Goal: Task Accomplishment & Management: Complete application form

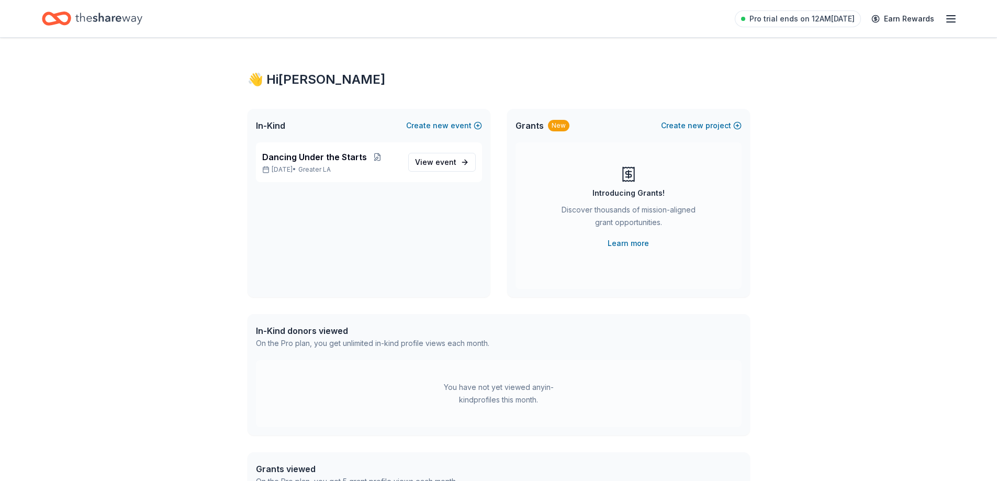
click at [102, 18] on icon "Home" at bounding box center [108, 18] width 67 height 21
click at [329, 164] on div "Dancing Under the Starts Oct 11, 2025 • Greater LA" at bounding box center [331, 162] width 138 height 23
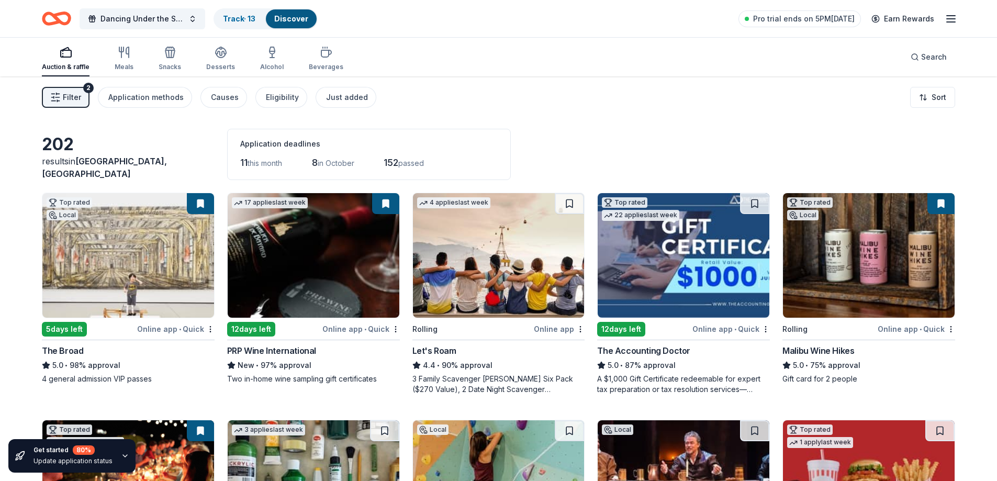
click at [69, 95] on span "Filter" at bounding box center [72, 97] width 18 height 13
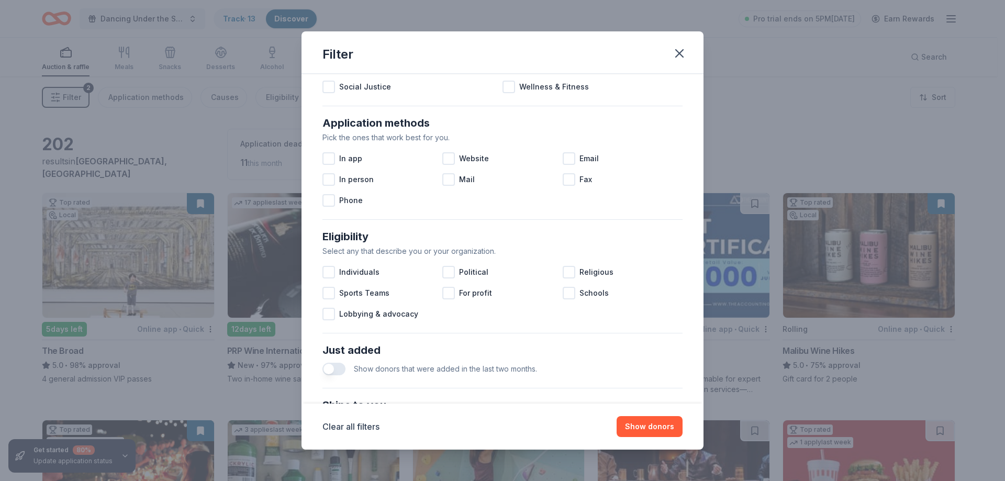
scroll to position [157, 0]
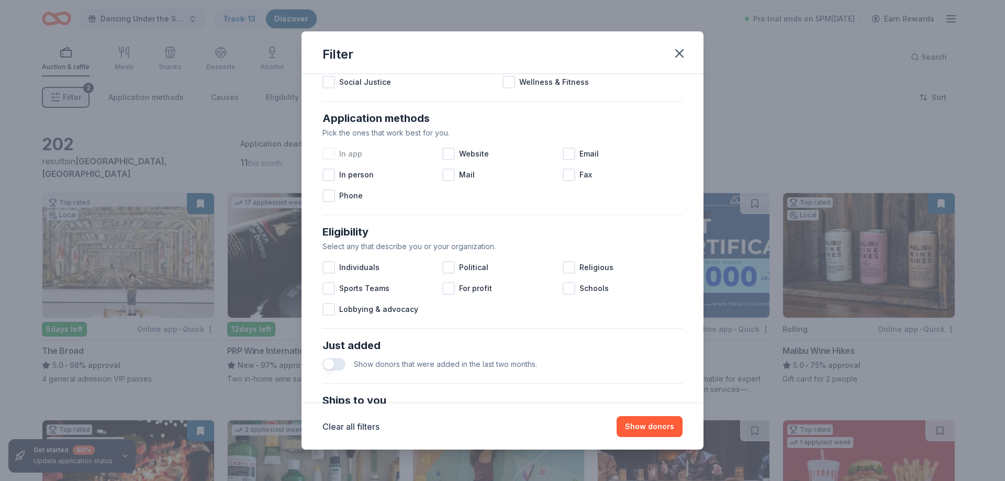
click at [330, 152] on div at bounding box center [328, 154] width 13 height 13
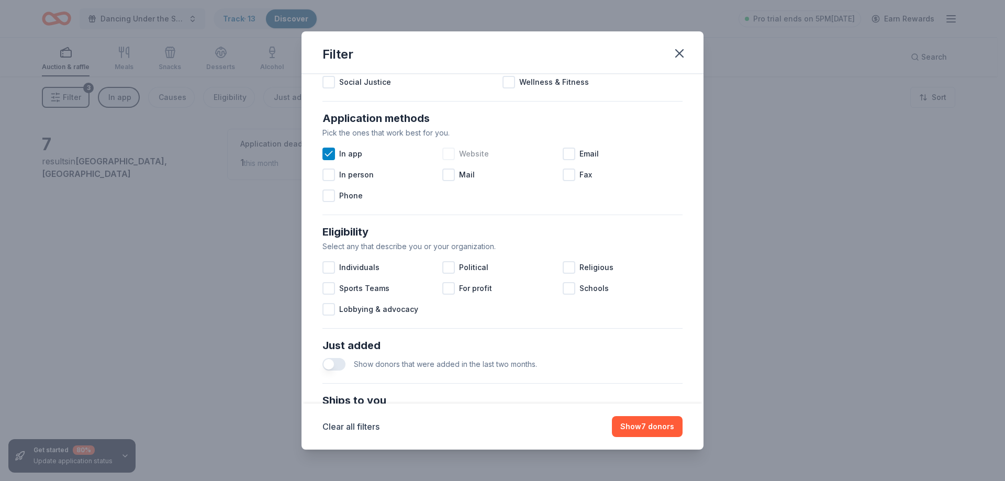
click at [444, 156] on div at bounding box center [448, 154] width 13 height 13
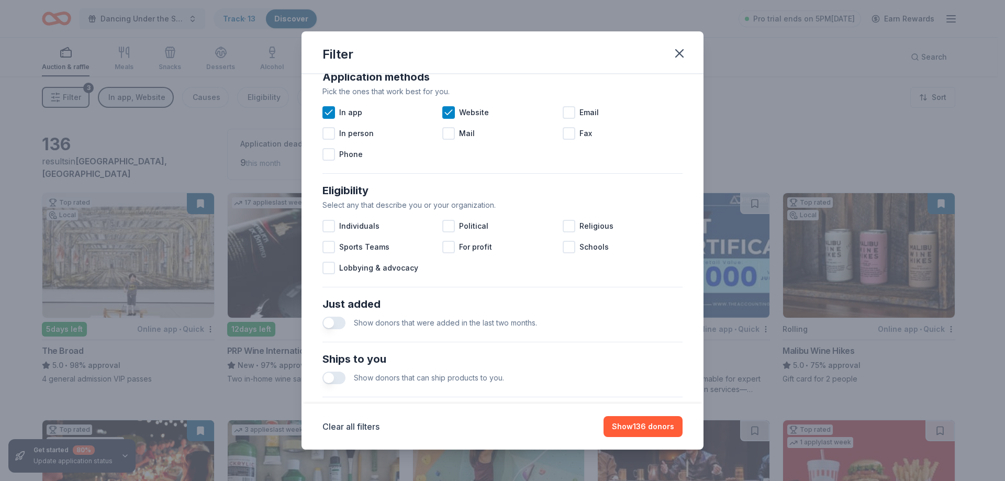
scroll to position [262, 0]
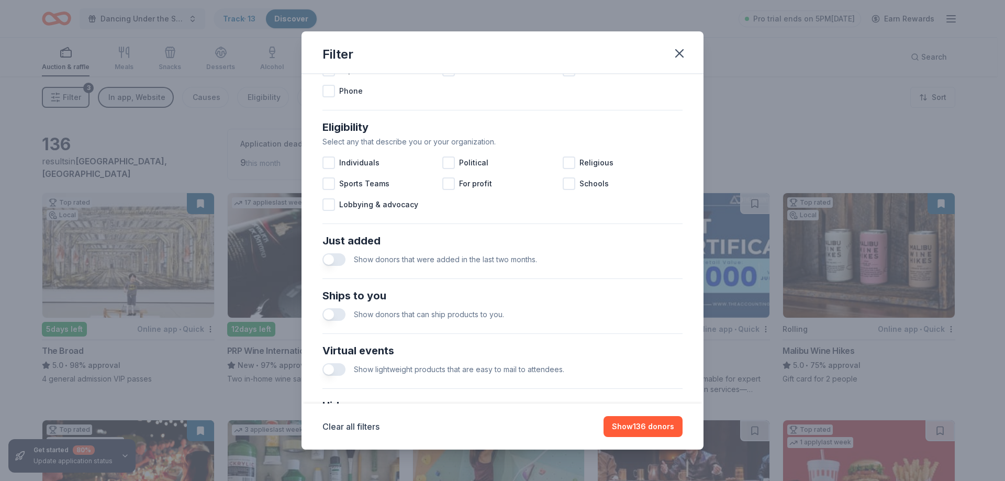
click at [339, 258] on button "button" at bounding box center [333, 259] width 23 height 13
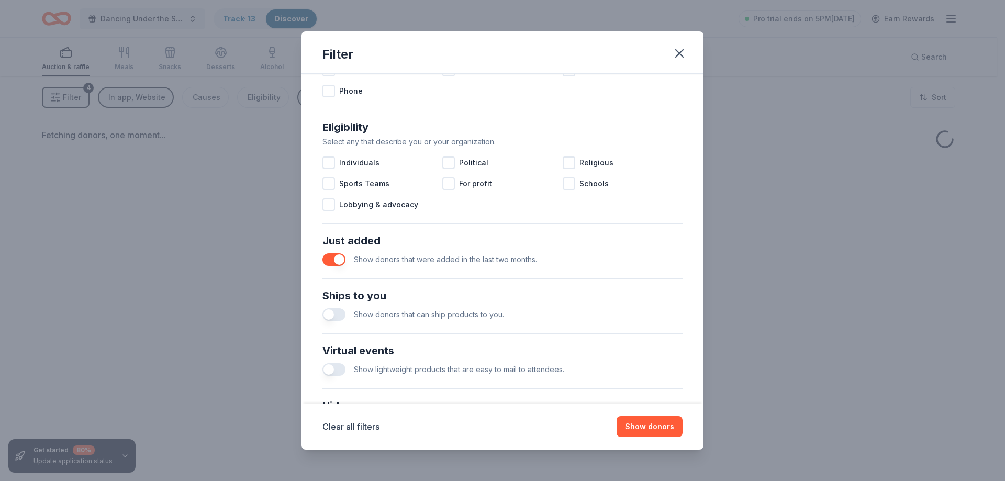
click at [340, 313] on button "button" at bounding box center [333, 314] width 23 height 13
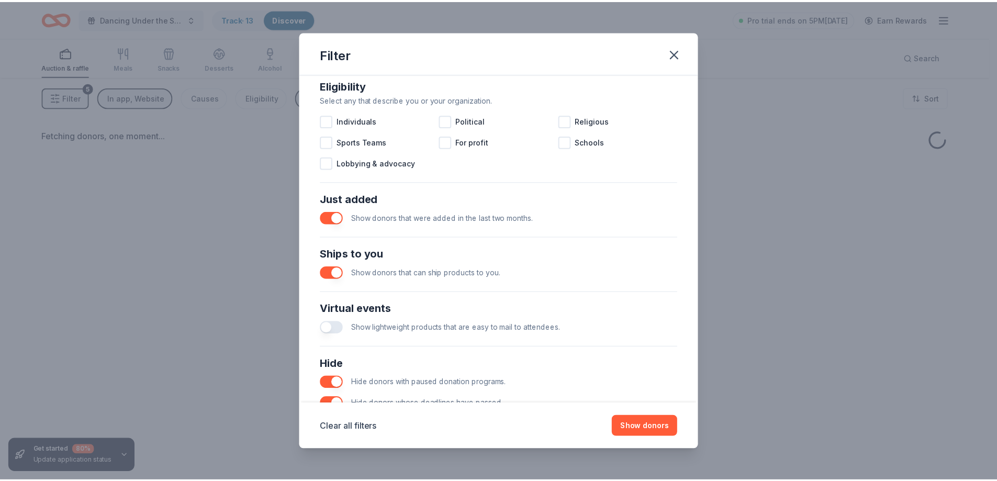
scroll to position [360, 0]
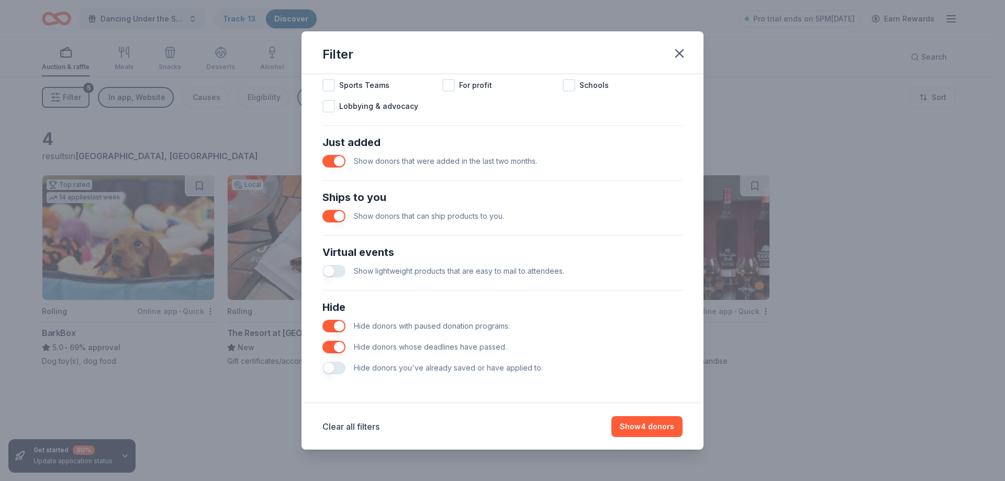
click at [337, 270] on button "button" at bounding box center [333, 271] width 23 height 13
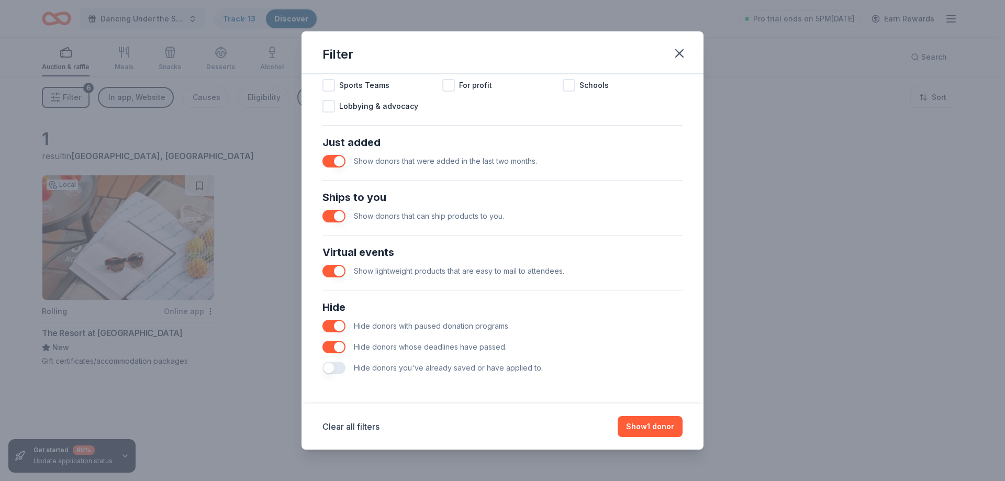
click at [337, 367] on button "button" at bounding box center [333, 368] width 23 height 13
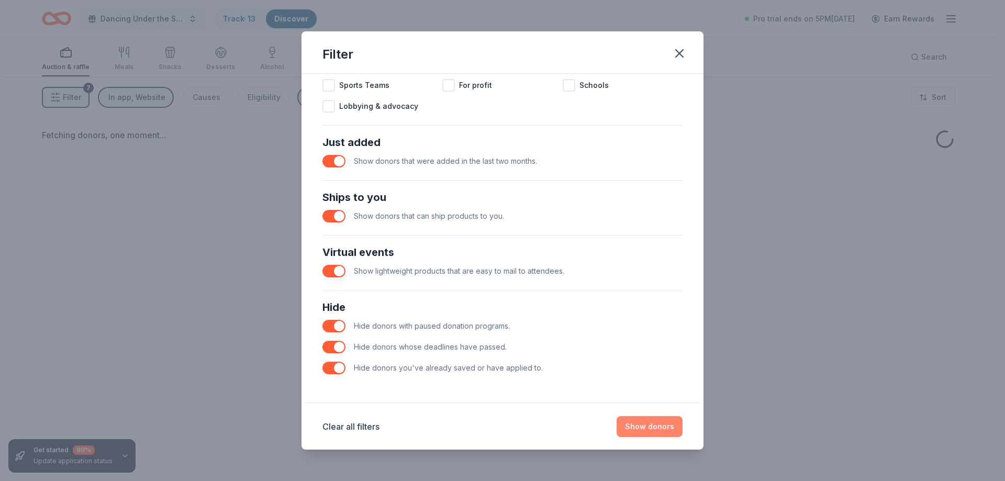
click at [628, 425] on button "Show donors" at bounding box center [649, 426] width 66 height 21
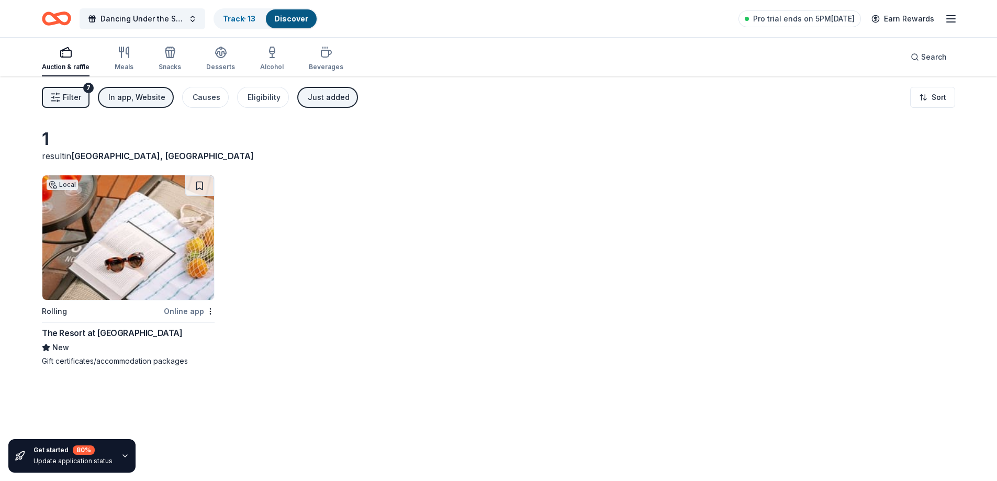
click at [140, 250] on img at bounding box center [128, 237] width 172 height 125
click at [326, 103] on div "Just added" at bounding box center [329, 97] width 42 height 13
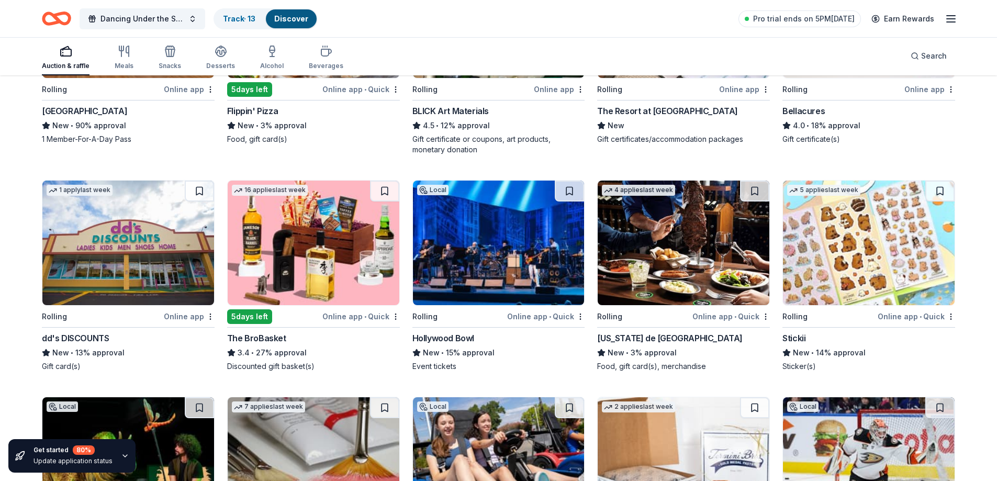
scroll to position [262, 0]
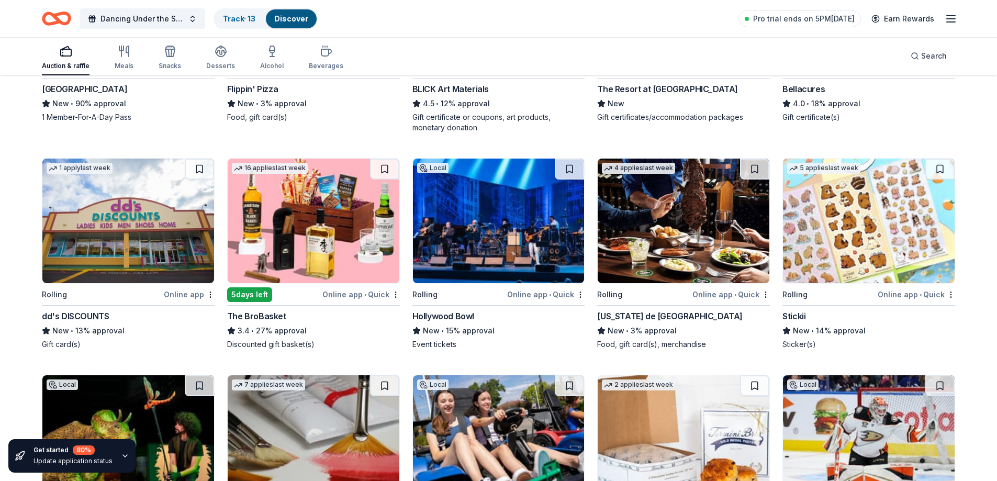
click at [492, 227] on img at bounding box center [499, 221] width 172 height 125
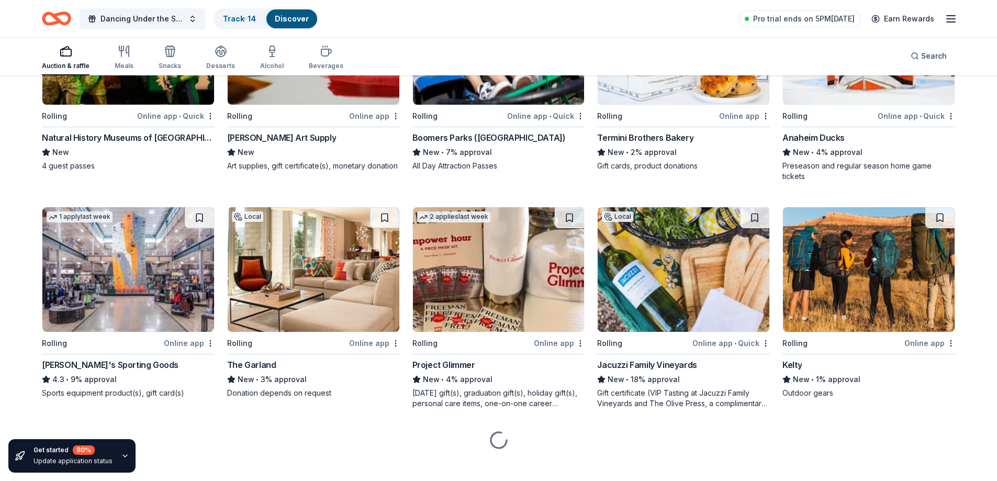
scroll to position [658, 0]
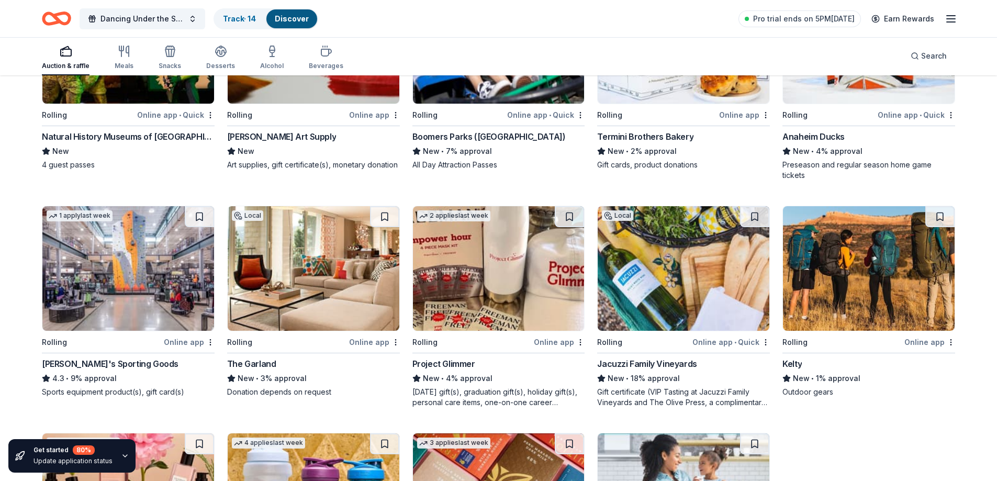
click at [147, 278] on img at bounding box center [128, 268] width 172 height 125
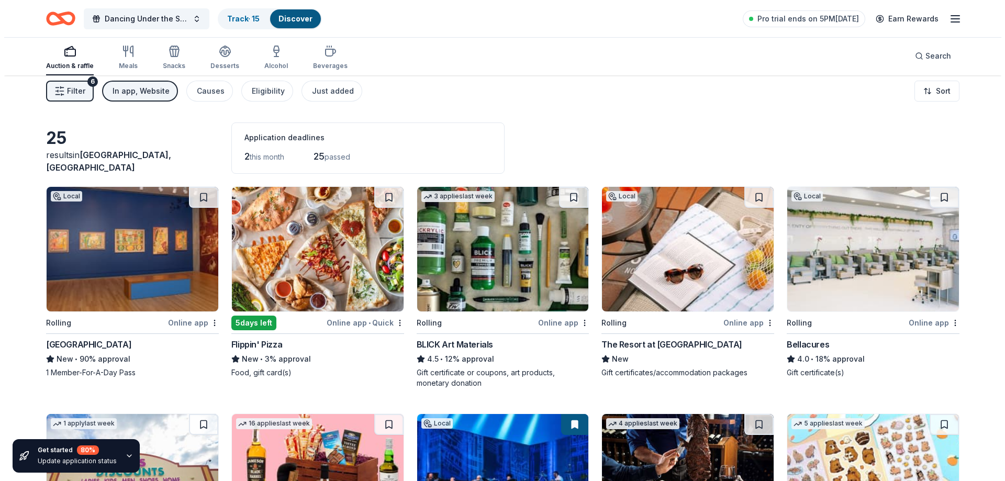
scroll to position [0, 0]
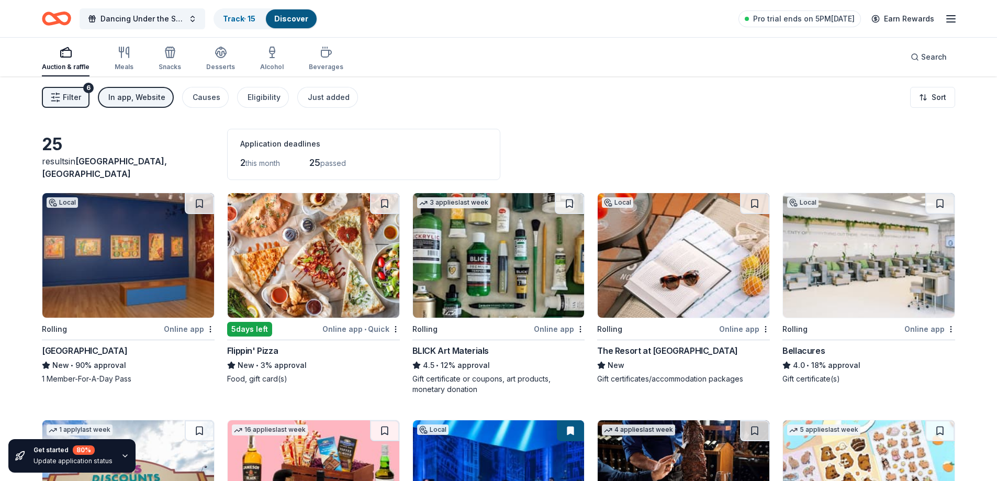
click at [77, 98] on span "Filter" at bounding box center [72, 97] width 18 height 13
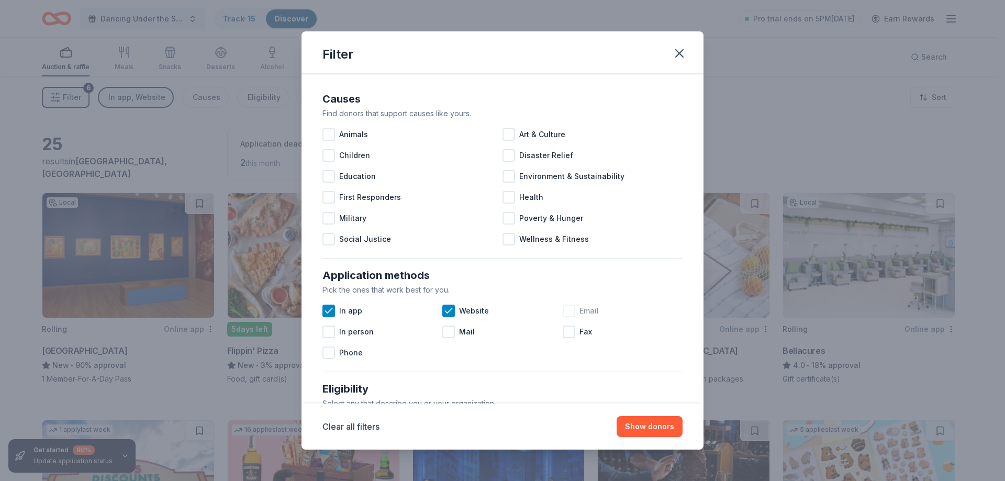
click at [563, 308] on div at bounding box center [568, 311] width 13 height 13
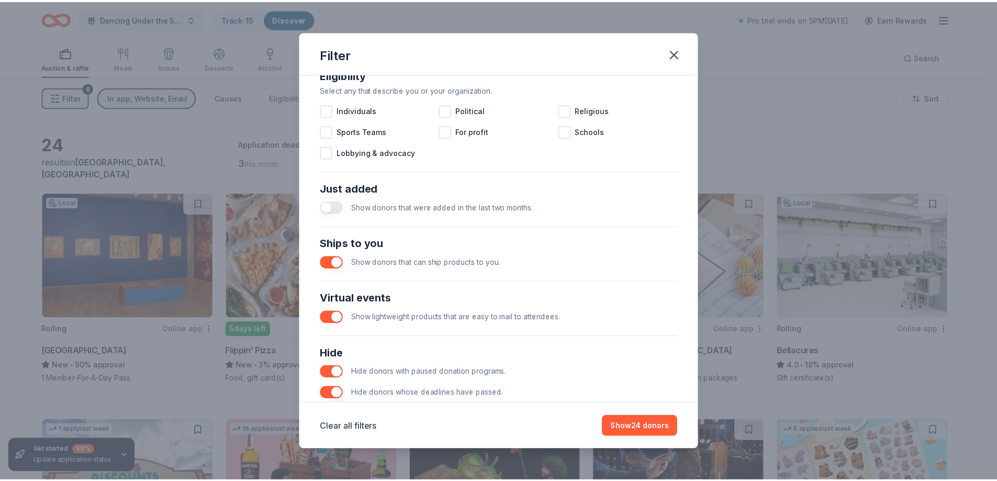
scroll to position [360, 0]
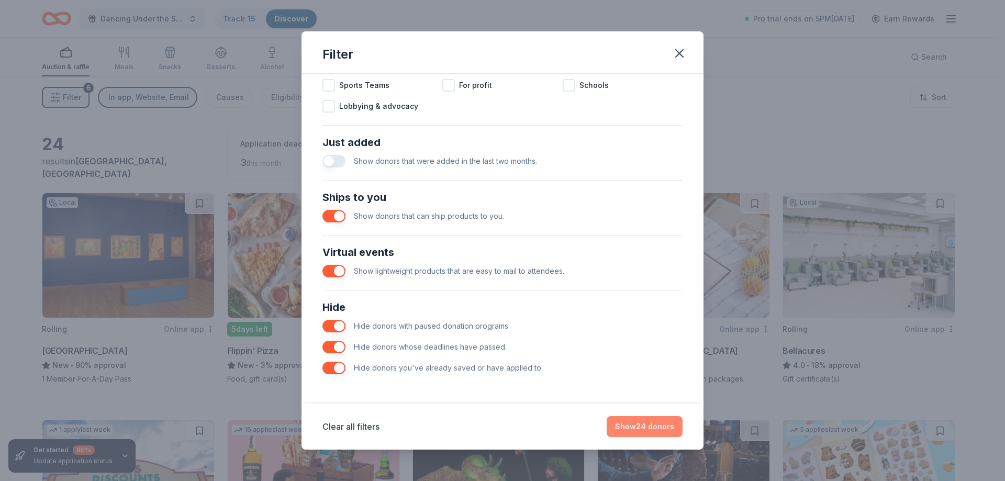
click at [635, 430] on button "Show 24 donors" at bounding box center [644, 426] width 76 height 21
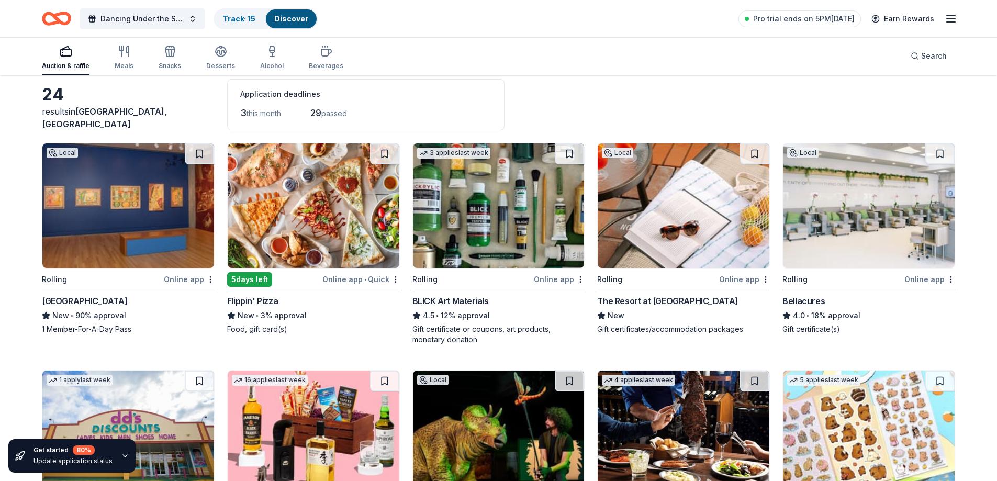
scroll to position [314, 0]
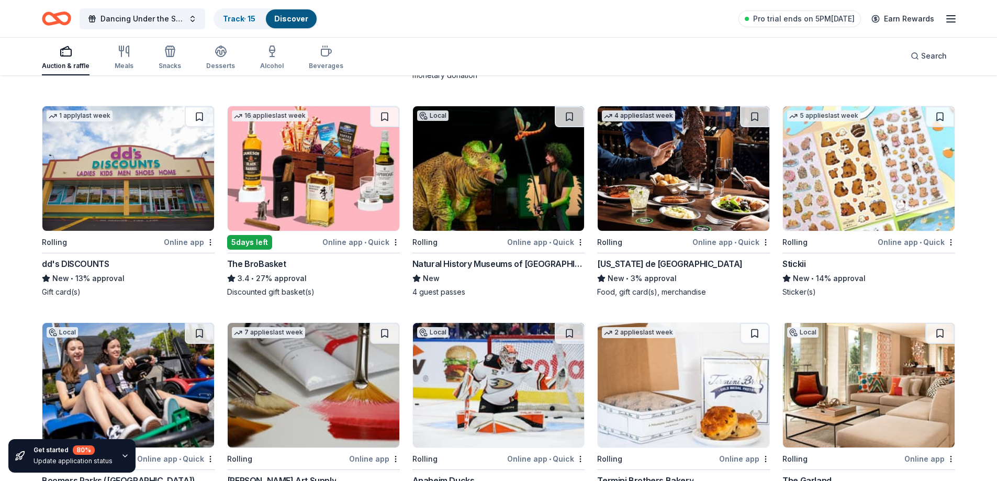
click at [525, 193] on img at bounding box center [499, 168] width 172 height 125
click at [576, 115] on button at bounding box center [569, 116] width 29 height 21
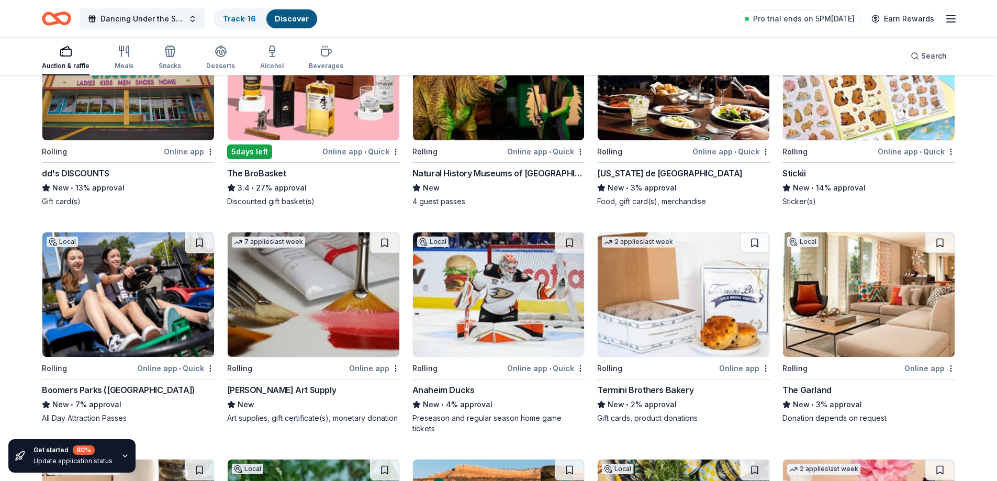
scroll to position [419, 0]
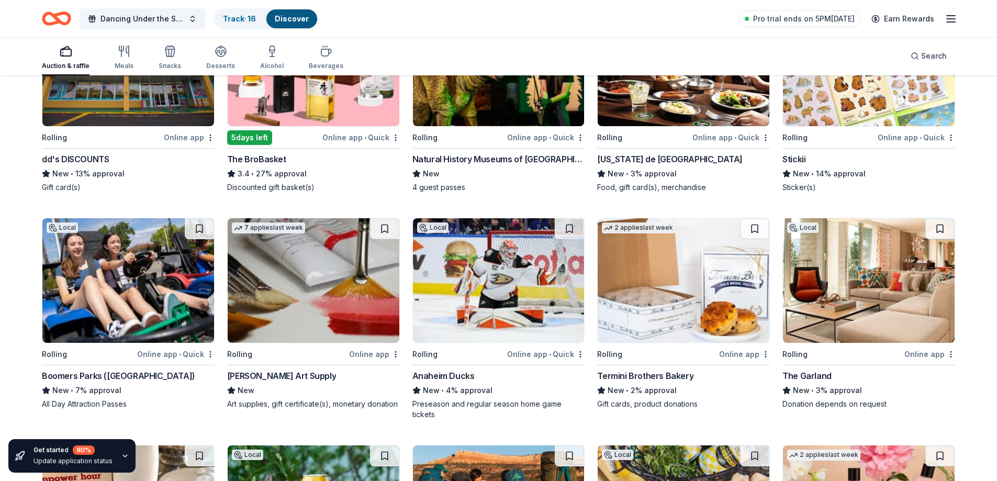
click at [514, 281] on img at bounding box center [499, 280] width 172 height 125
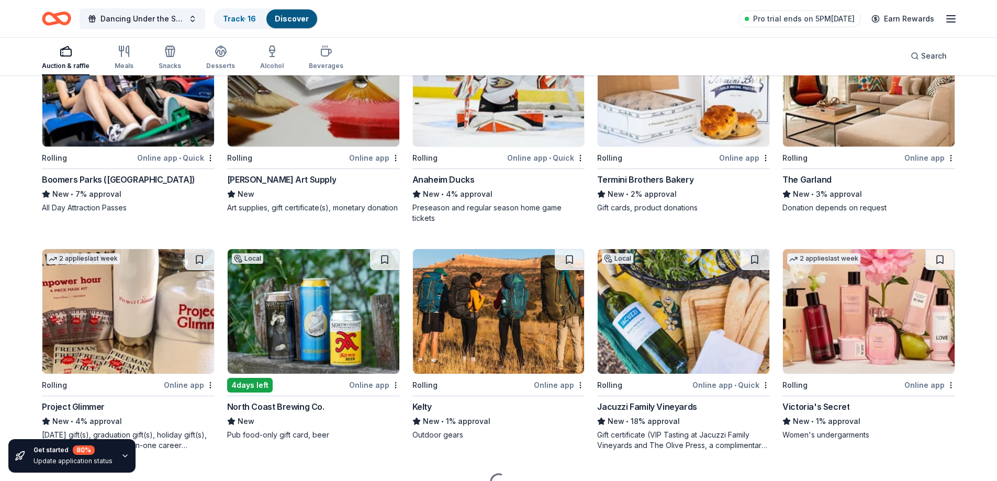
scroll to position [628, 0]
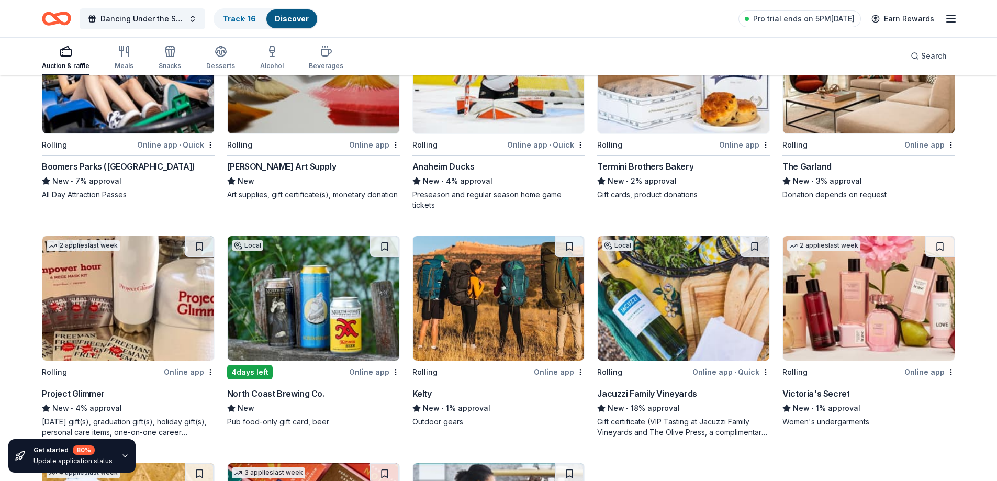
click at [527, 294] on img at bounding box center [499, 298] width 172 height 125
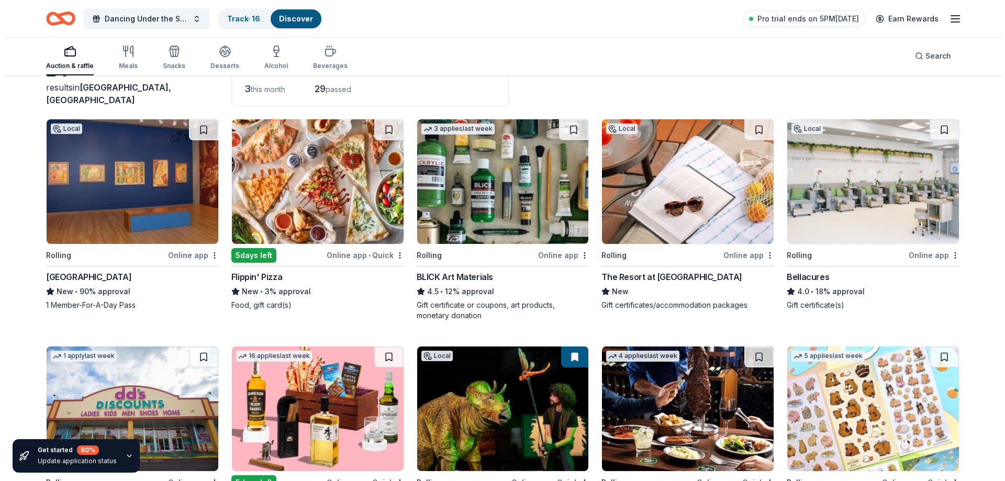
scroll to position [0, 0]
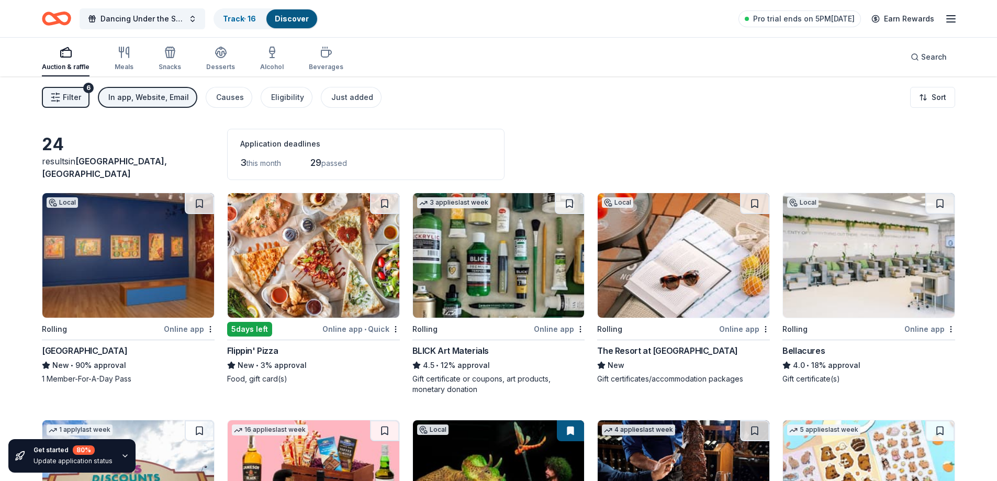
click at [66, 96] on span "Filter" at bounding box center [72, 97] width 18 height 13
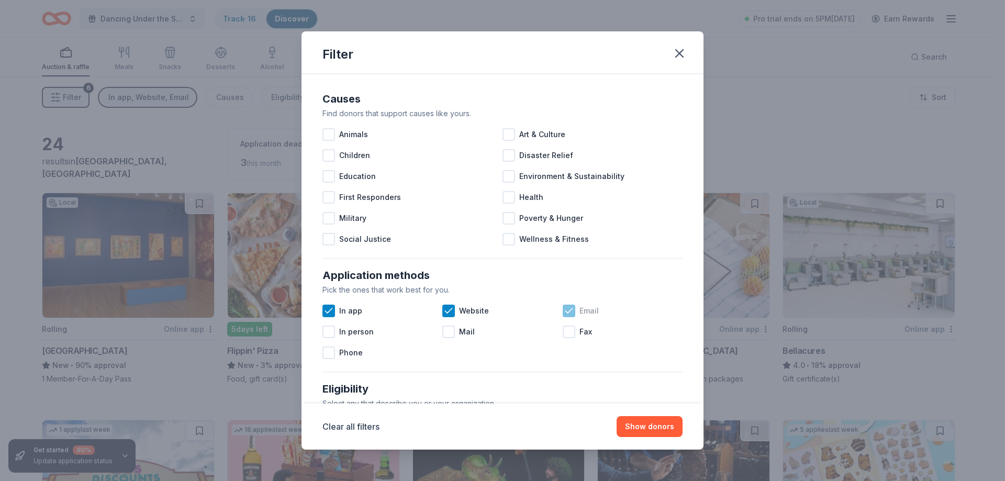
click at [564, 310] on icon at bounding box center [569, 311] width 10 height 10
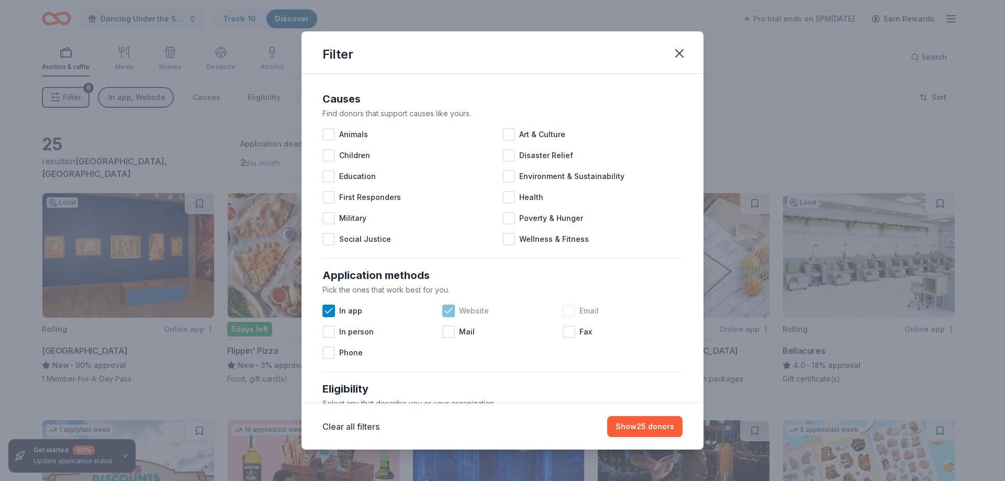
click at [445, 311] on icon at bounding box center [448, 311] width 10 height 10
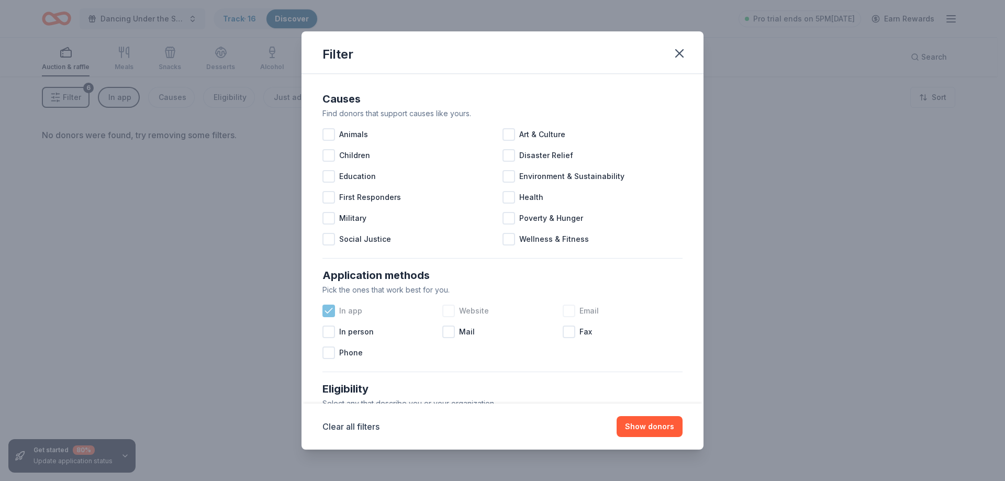
click at [330, 311] on icon at bounding box center [328, 310] width 7 height 5
click at [676, 58] on icon "button" at bounding box center [679, 53] width 15 height 15
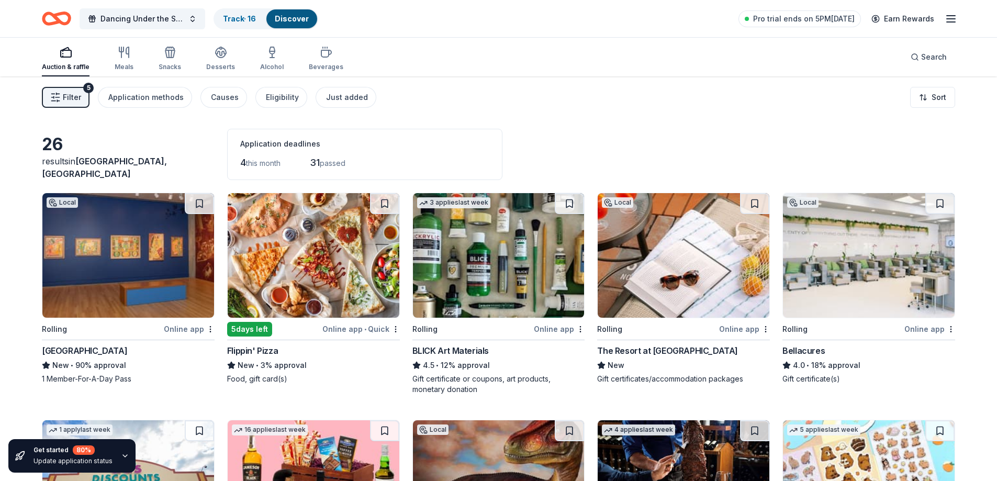
click at [60, 102] on icon "button" at bounding box center [55, 97] width 10 height 10
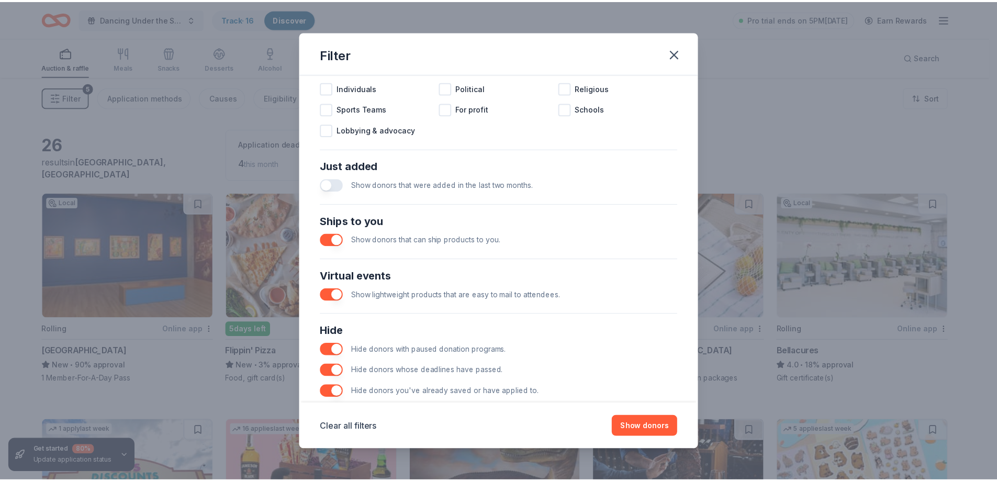
scroll to position [360, 0]
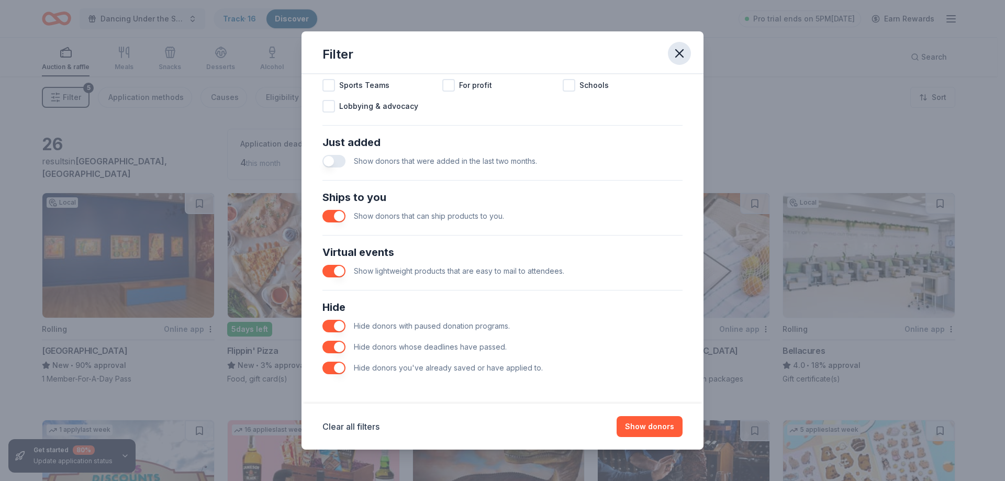
click at [678, 50] on icon "button" at bounding box center [679, 53] width 15 height 15
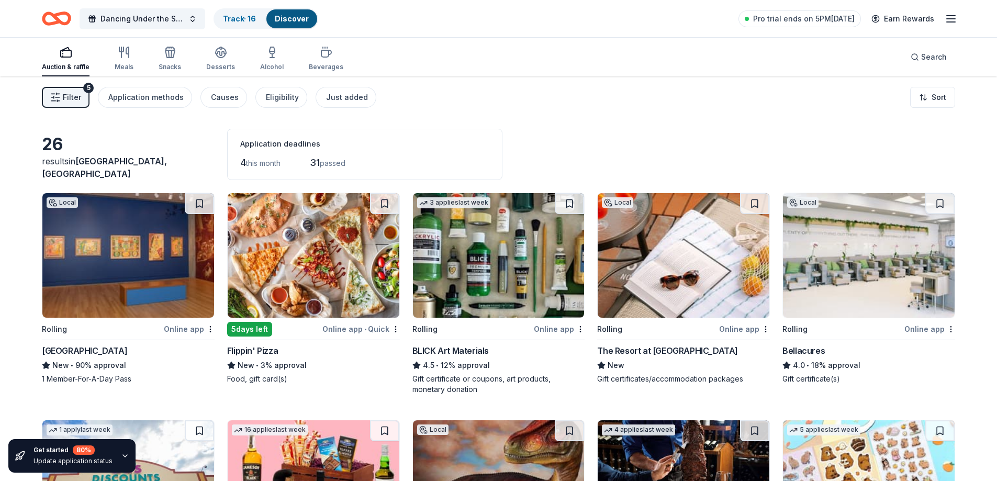
click at [278, 168] on div "4 this month" at bounding box center [260, 162] width 40 height 17
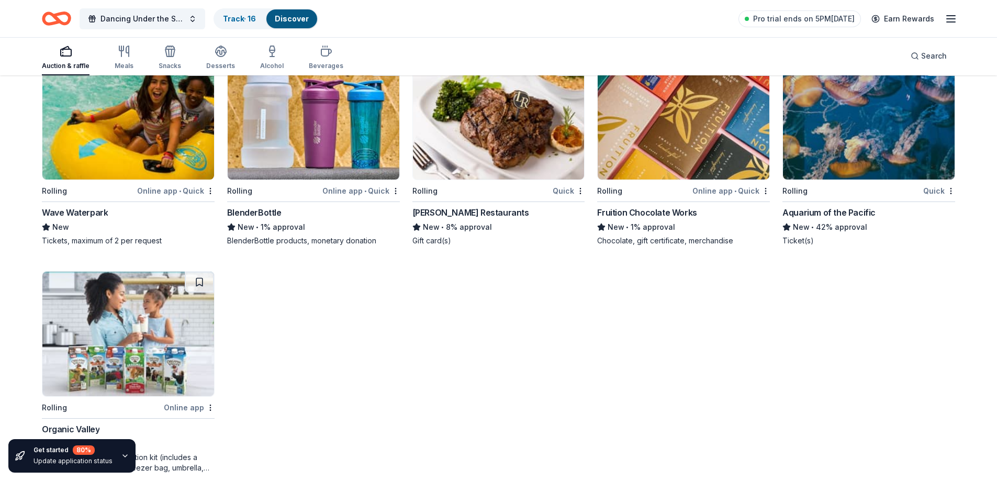
scroll to position [1039, 0]
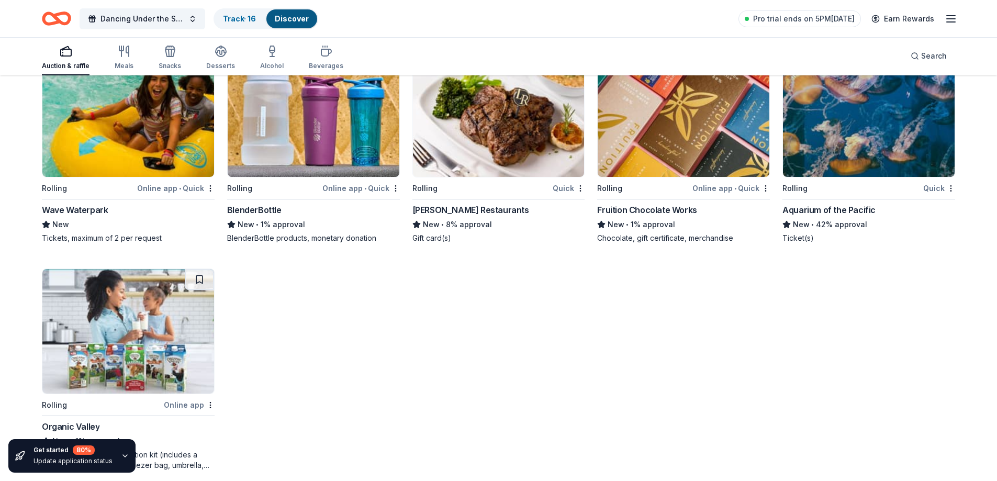
click at [830, 143] on img at bounding box center [869, 114] width 172 height 125
click at [291, 18] on link "Discover" at bounding box center [292, 18] width 34 height 9
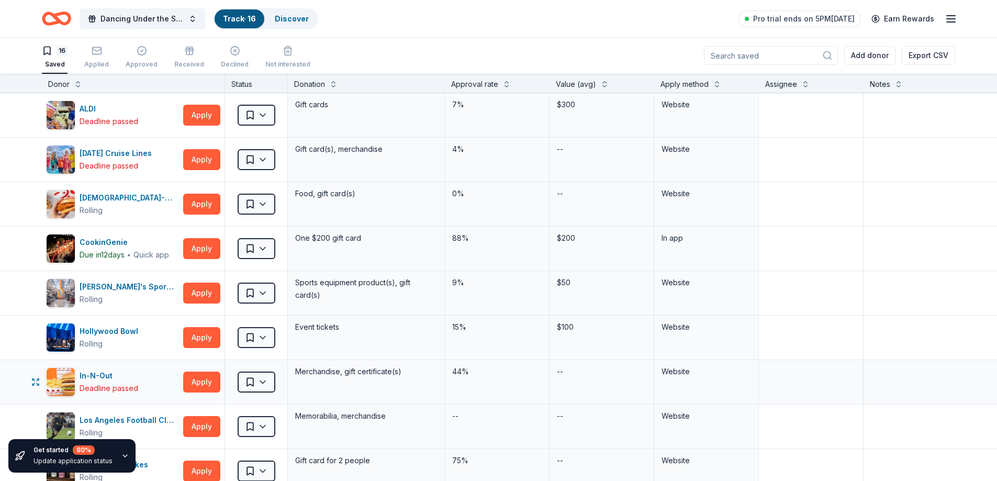
scroll to position [52, 0]
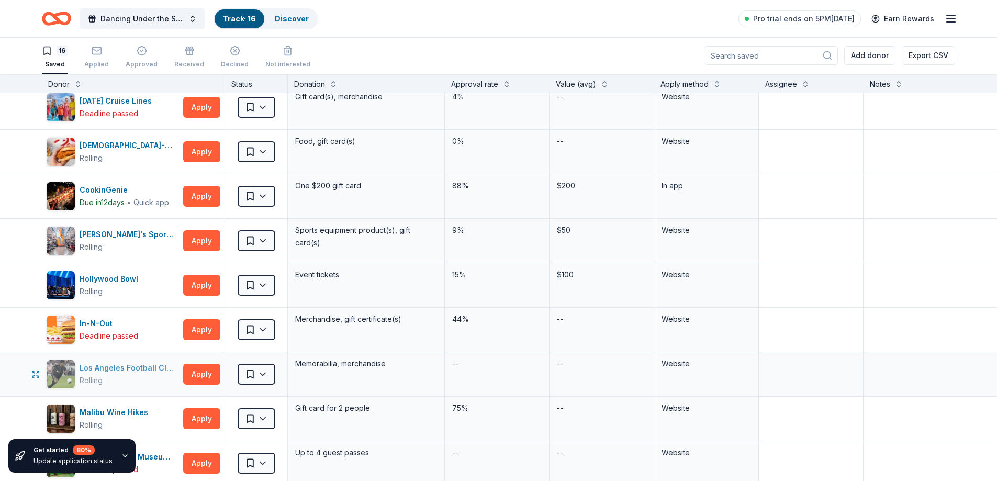
click at [139, 367] on div "Los Angeles Football Club" at bounding box center [129, 368] width 99 height 13
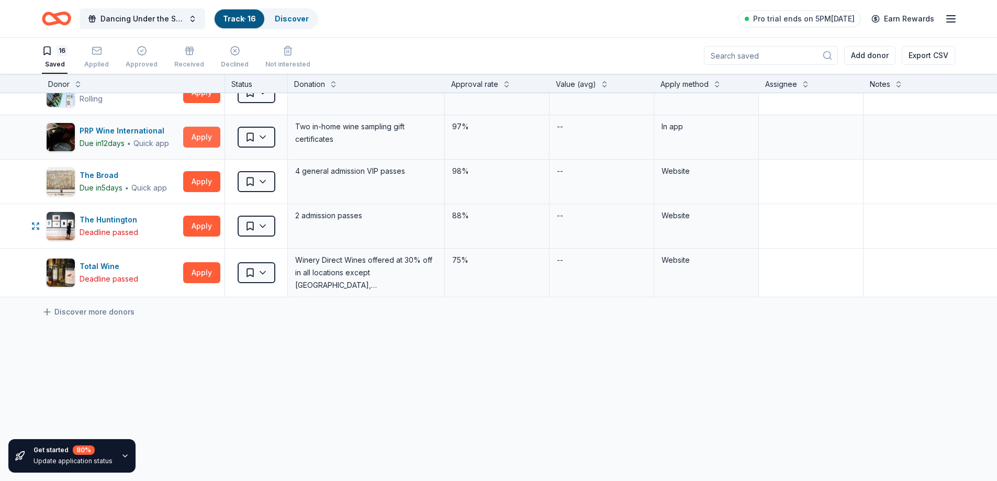
scroll to position [523, 0]
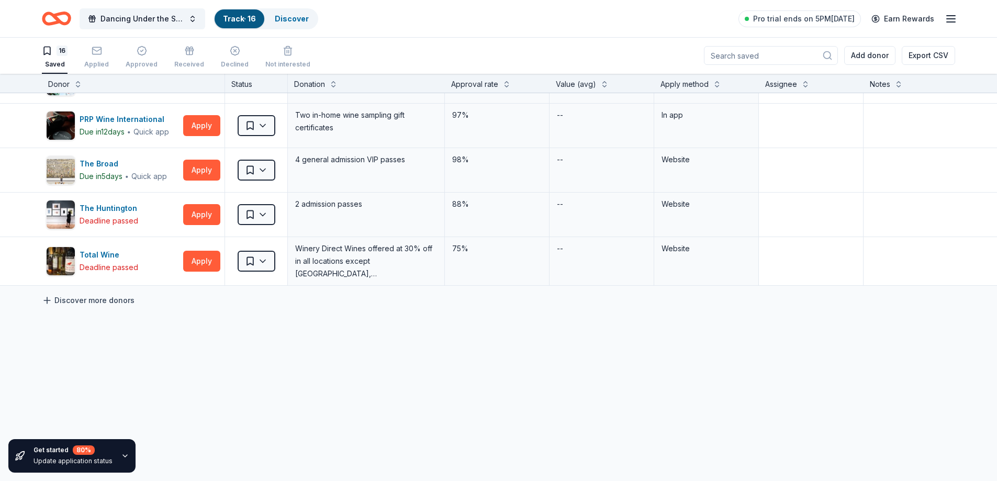
click at [116, 301] on link "Discover more donors" at bounding box center [88, 300] width 93 height 13
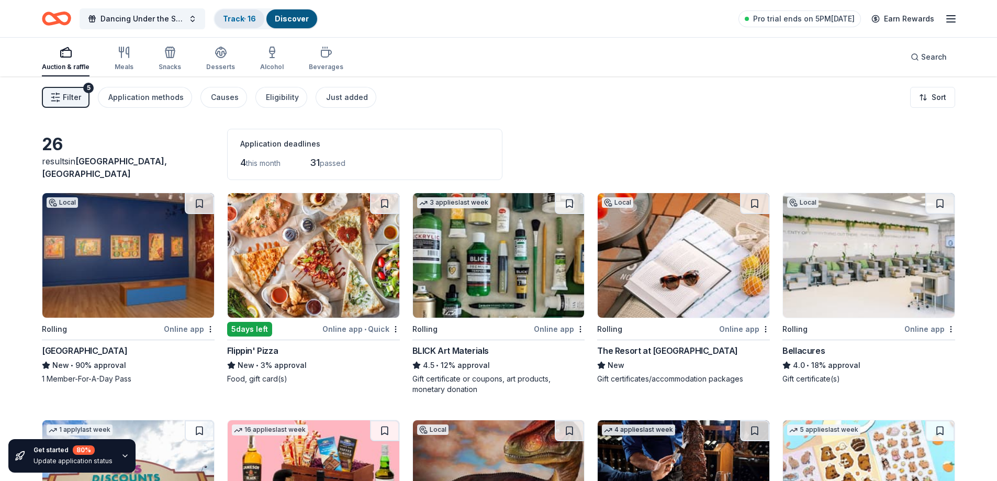
click at [243, 20] on link "Track · 16" at bounding box center [239, 18] width 33 height 9
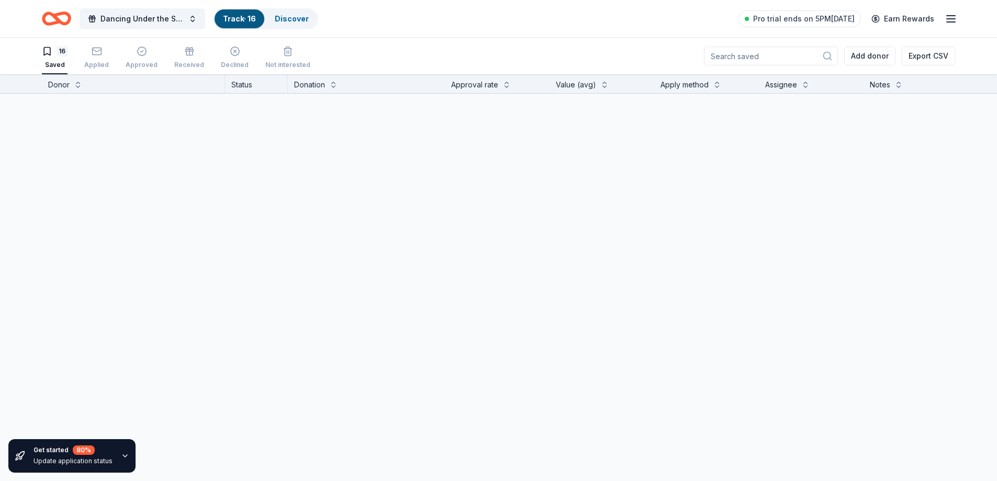
scroll to position [1, 0]
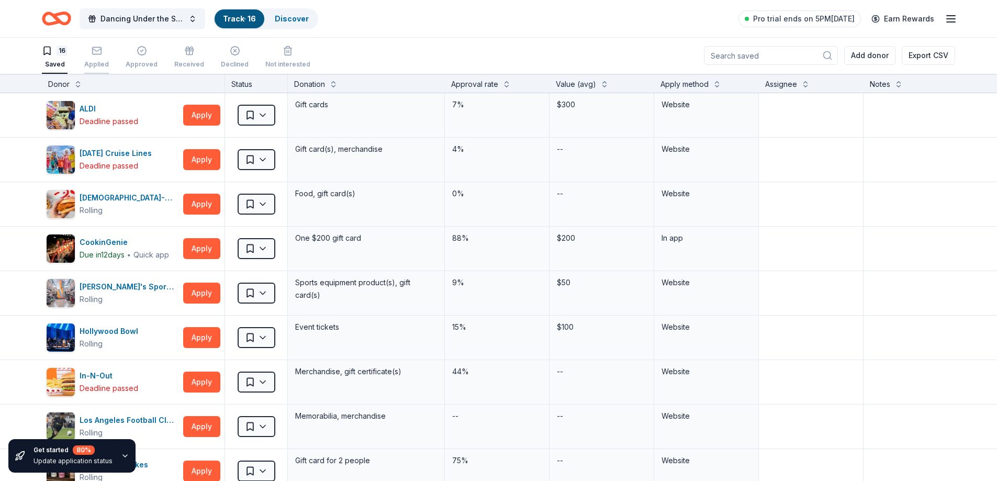
click at [98, 54] on rect "button" at bounding box center [96, 50] width 9 height 7
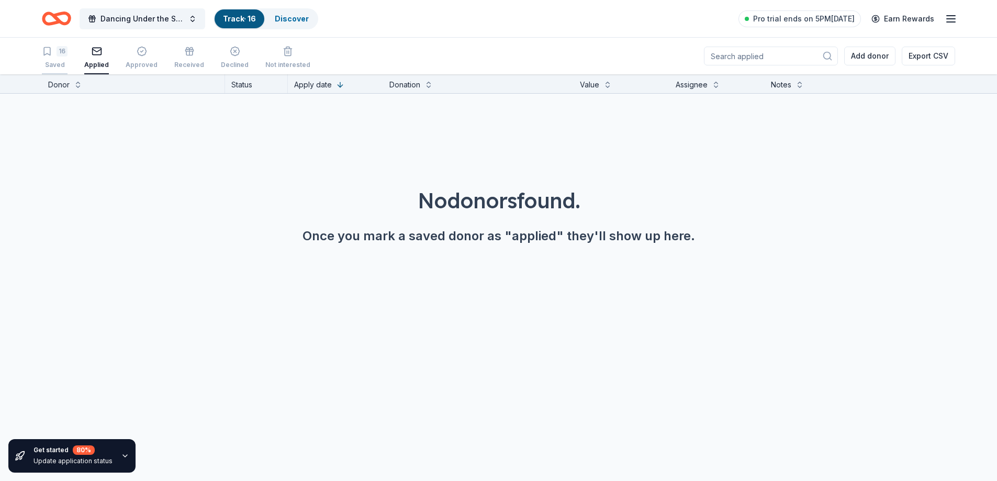
click at [49, 55] on icon "button" at bounding box center [47, 51] width 10 height 10
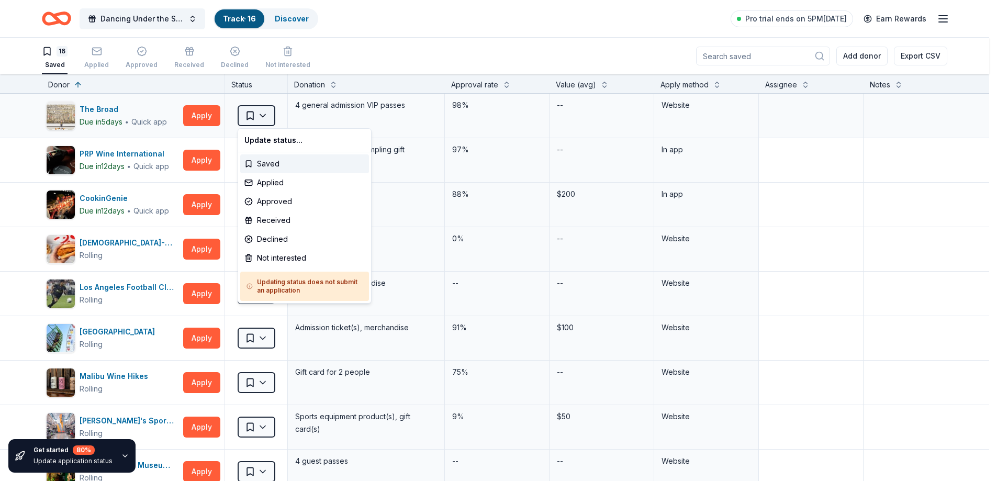
click at [266, 116] on html "Dancing Under the Starts Track · 16 Discover Pro trial ends on 5PM, 9/29 Earn R…" at bounding box center [498, 240] width 997 height 481
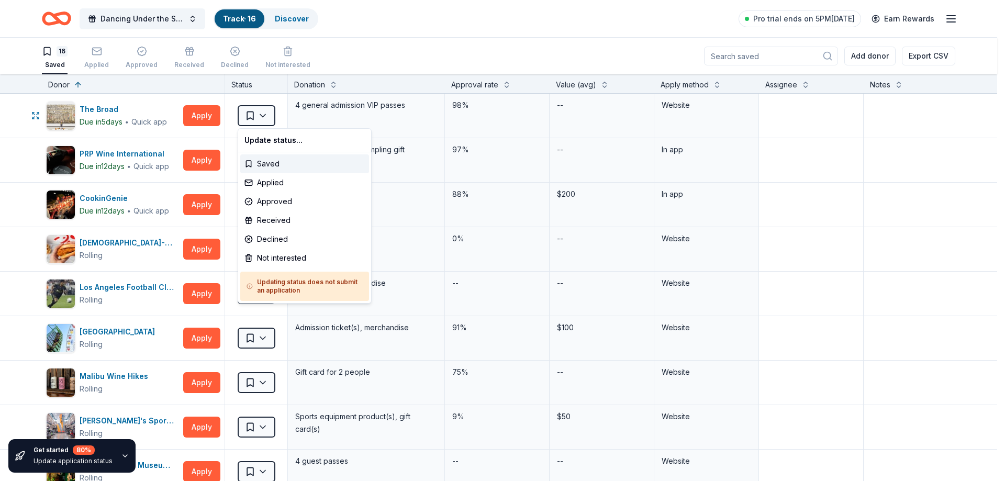
click at [23, 123] on html "Dancing Under the Starts Track · 16 Discover Pro trial ends on 5PM, 9/29 Earn R…" at bounding box center [502, 240] width 1005 height 481
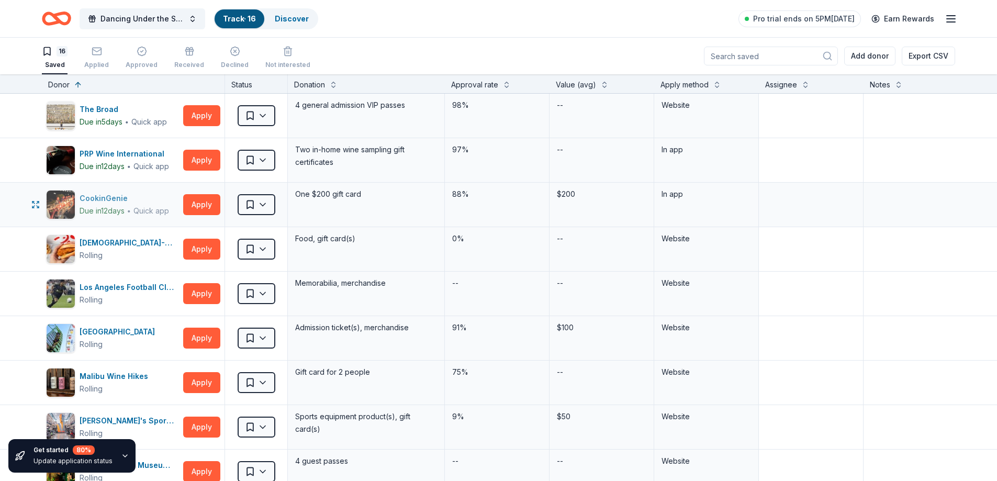
scroll to position [52, 0]
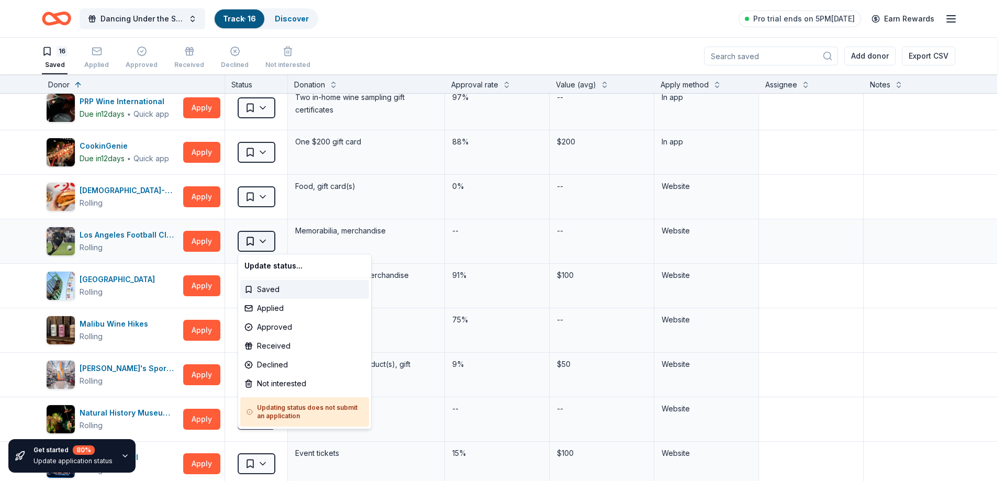
click at [268, 241] on html "Dancing Under the Starts Track · 16 Discover Pro trial ends on 5PM, 9/29 Earn R…" at bounding box center [502, 240] width 1005 height 481
click at [286, 311] on div "Applied" at bounding box center [304, 308] width 129 height 19
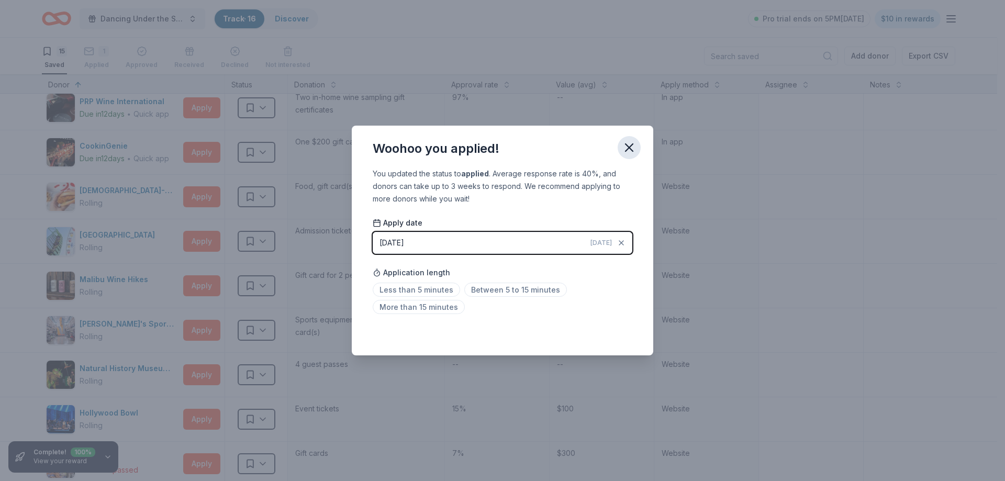
click at [632, 141] on icon "button" at bounding box center [629, 147] width 15 height 15
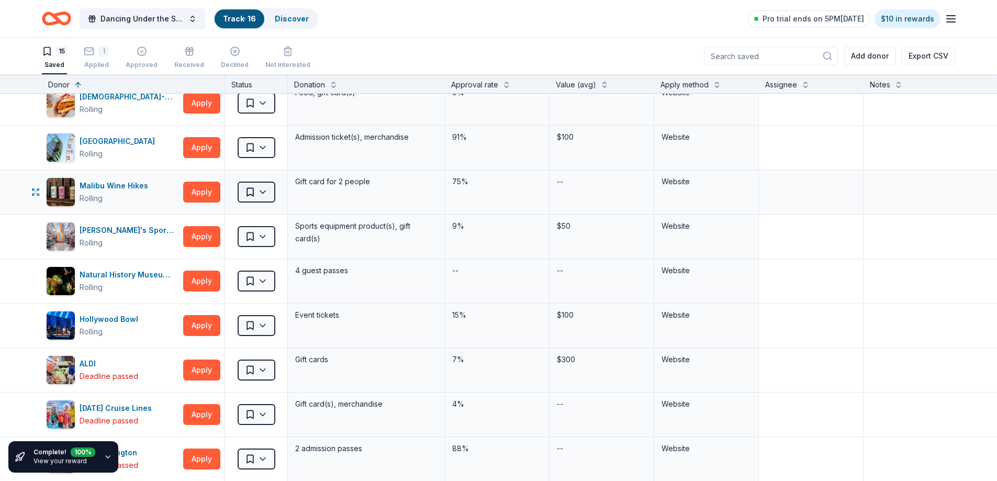
scroll to position [157, 0]
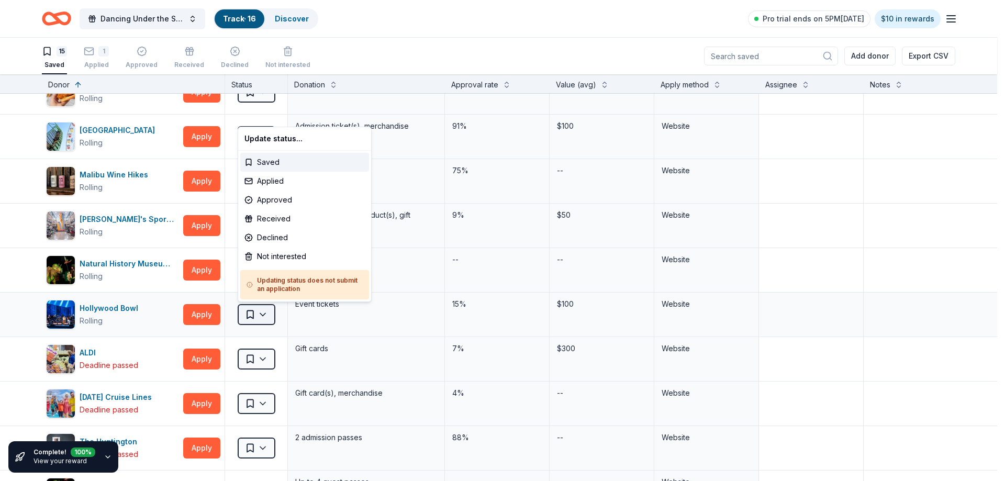
click at [261, 311] on html "Dancing Under the Starts Track · 16 Discover Pro trial ends on 5PM, 9/29 $10 in…" at bounding box center [502, 240] width 1005 height 481
click at [298, 178] on div "Applied" at bounding box center [304, 181] width 129 height 19
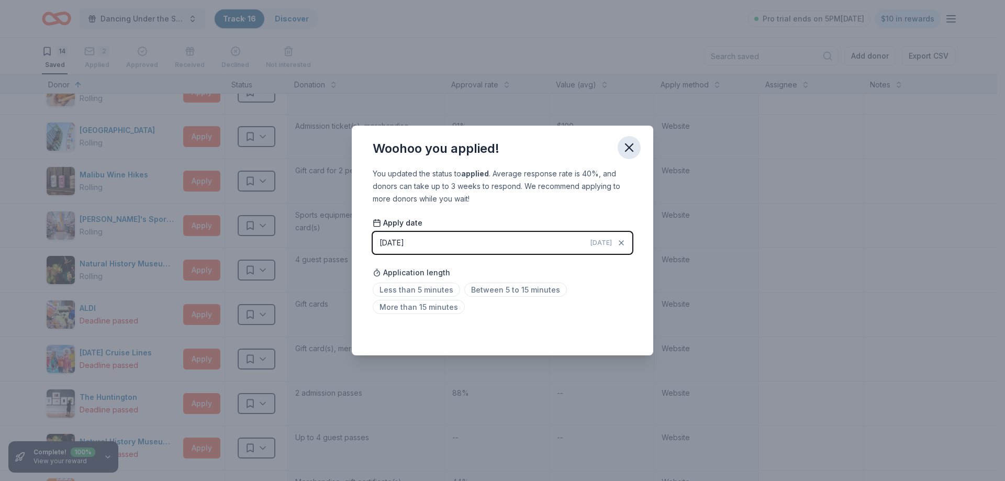
click at [628, 145] on icon "button" at bounding box center [628, 147] width 7 height 7
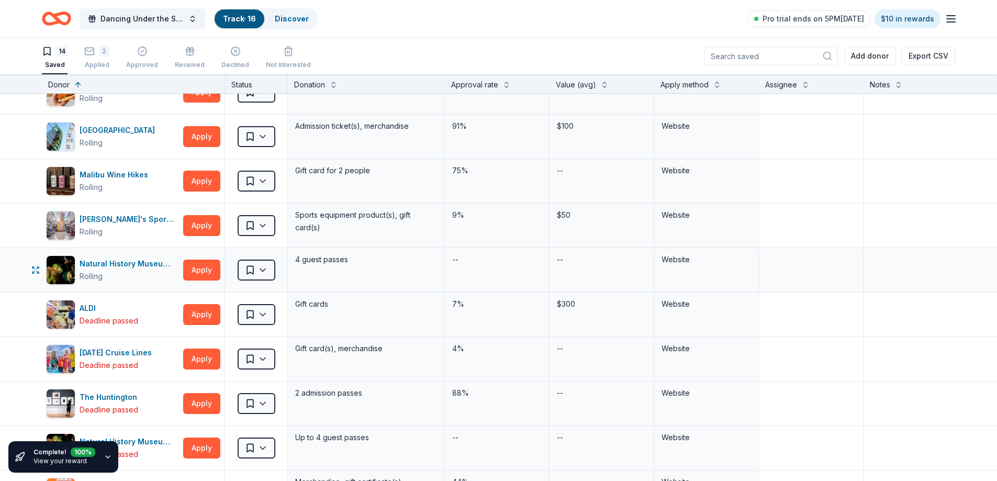
scroll to position [0, 0]
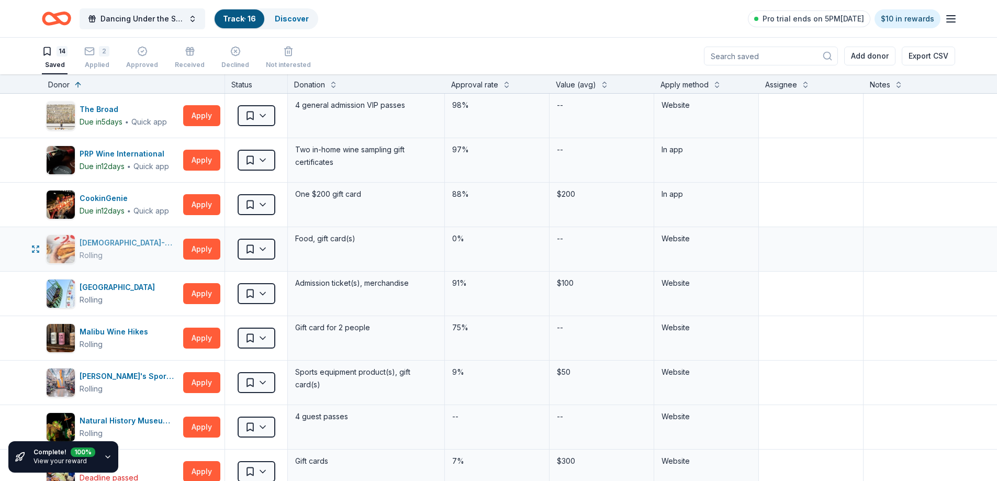
click at [144, 244] on div "Chick-fil-A (Los Angeles)" at bounding box center [129, 242] width 99 height 13
click at [138, 332] on div "Malibu Wine Hikes" at bounding box center [116, 331] width 73 height 13
click at [51, 14] on icon "Home" at bounding box center [51, 18] width 16 height 10
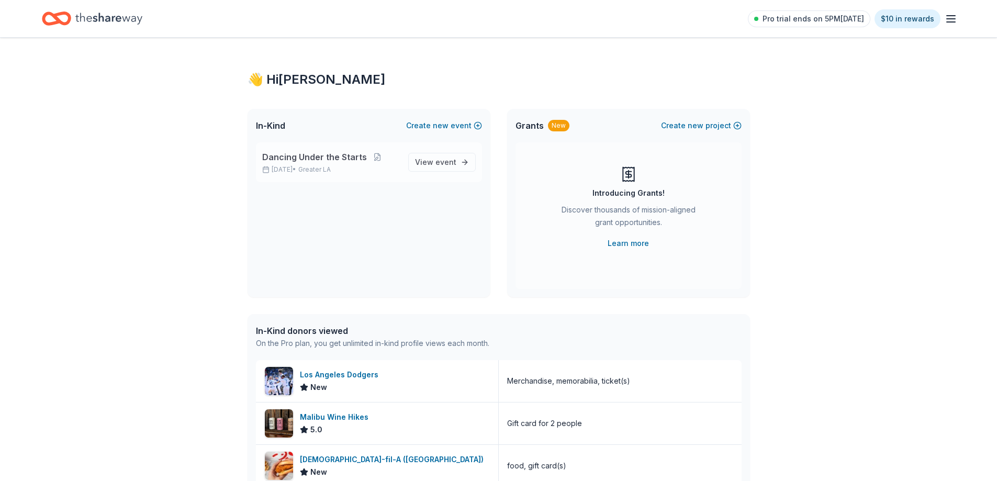
click at [315, 168] on span "Greater LA" at bounding box center [314, 169] width 32 height 8
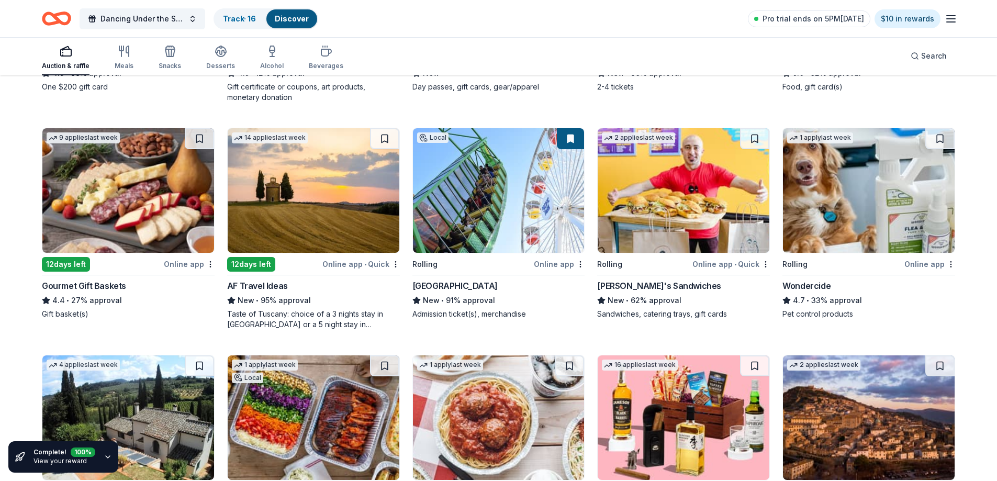
scroll to position [523, 0]
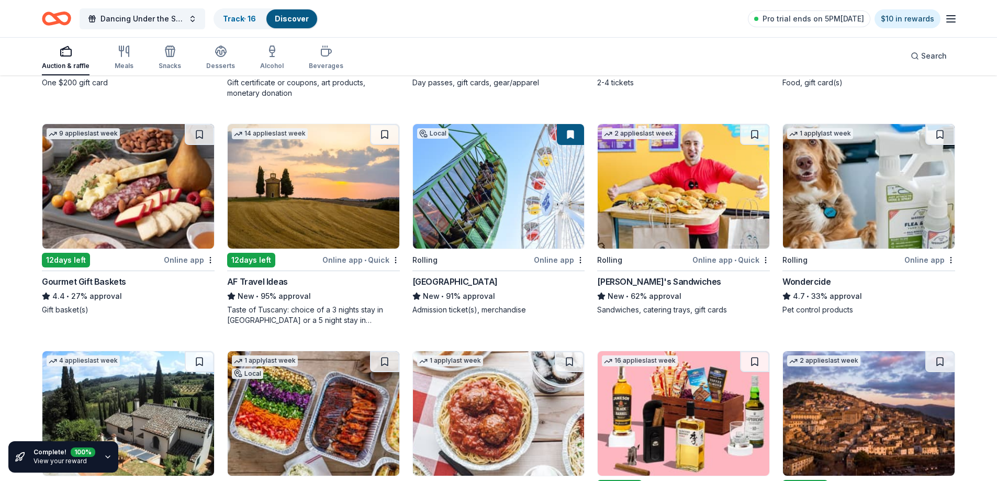
click at [151, 196] on img at bounding box center [128, 186] width 172 height 125
click at [135, 201] on img at bounding box center [128, 186] width 172 height 125
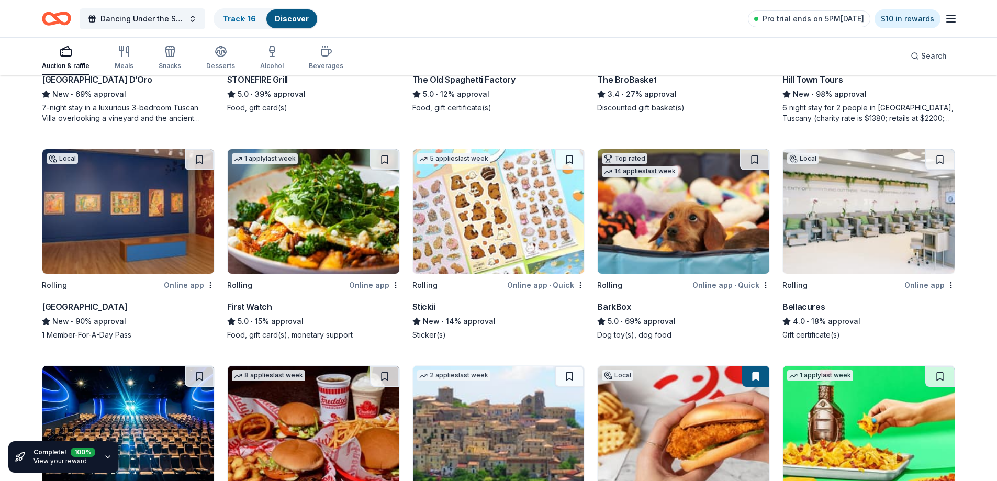
scroll to position [1046, 0]
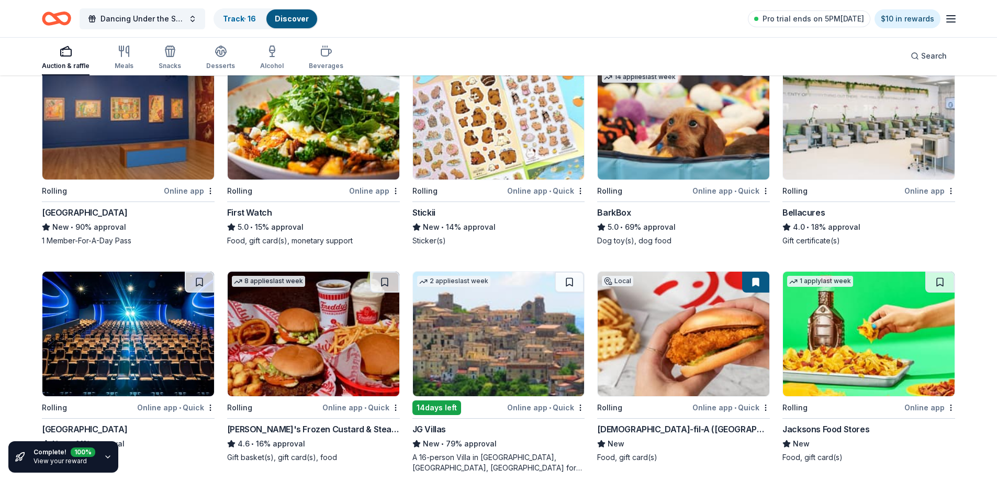
click at [655, 116] on img at bounding box center [684, 117] width 172 height 125
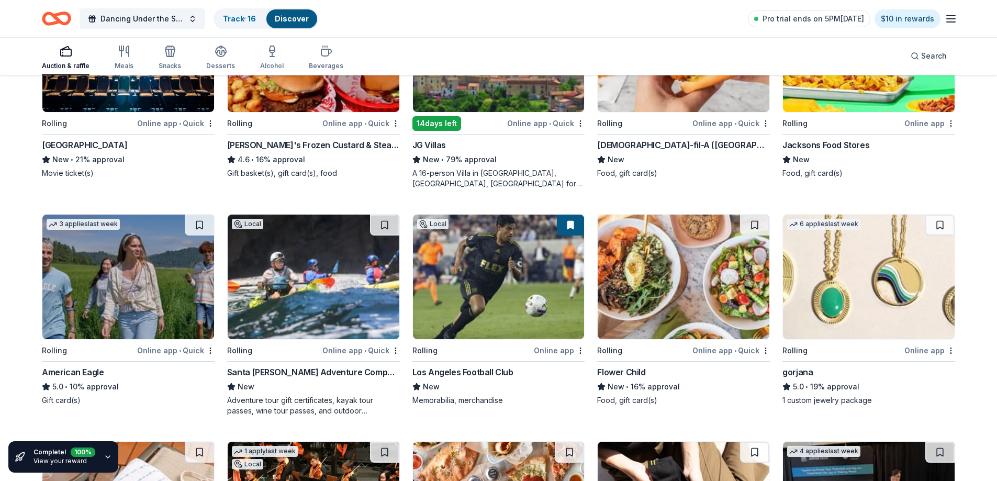
scroll to position [1413, 0]
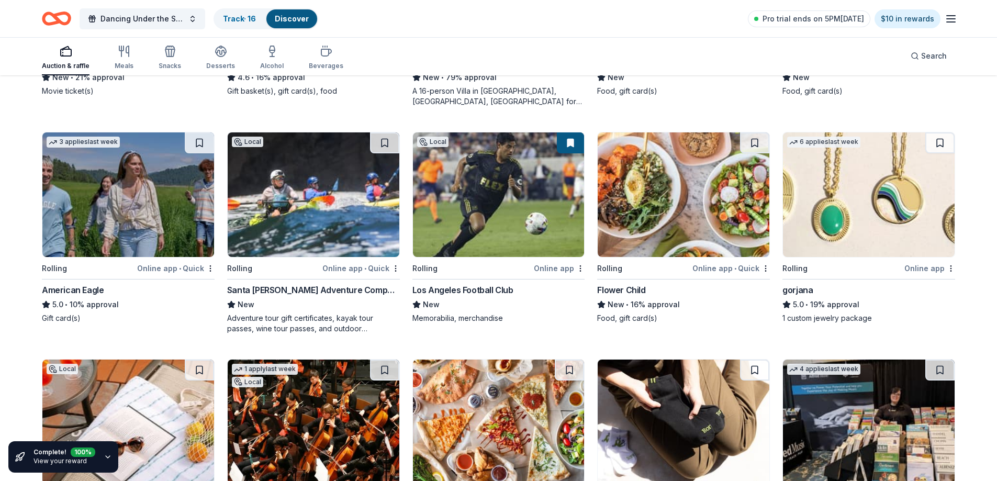
click at [360, 183] on img at bounding box center [314, 194] width 172 height 125
click at [832, 168] on img at bounding box center [869, 194] width 172 height 125
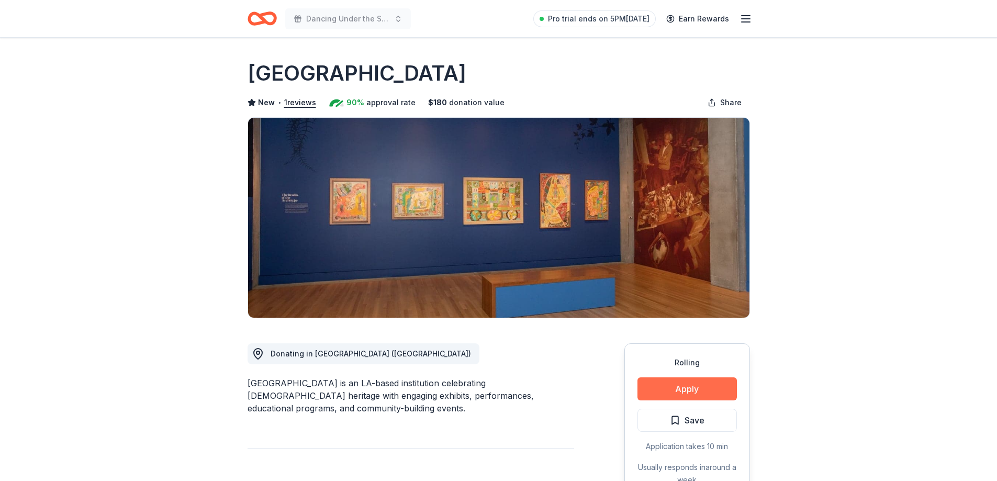
click at [675, 380] on button "Apply" at bounding box center [686, 388] width 99 height 23
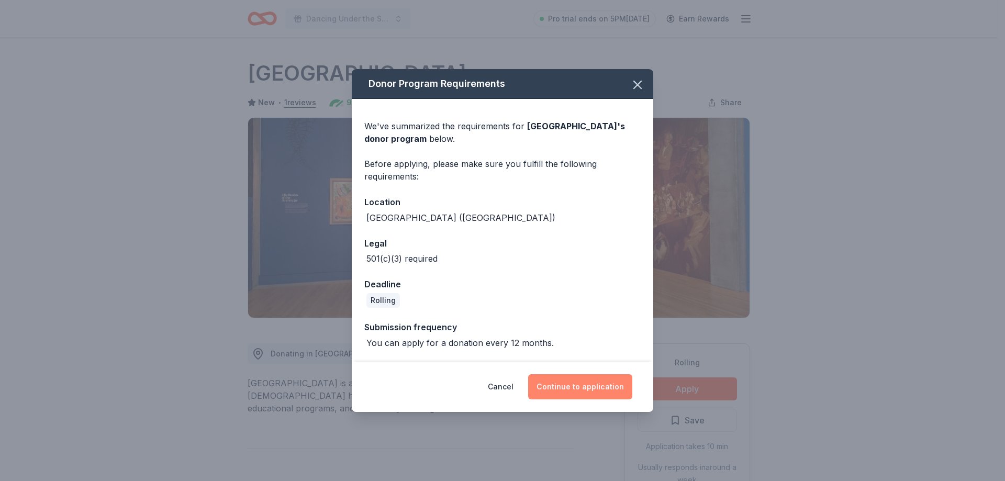
click at [578, 386] on button "Continue to application" at bounding box center [580, 386] width 104 height 25
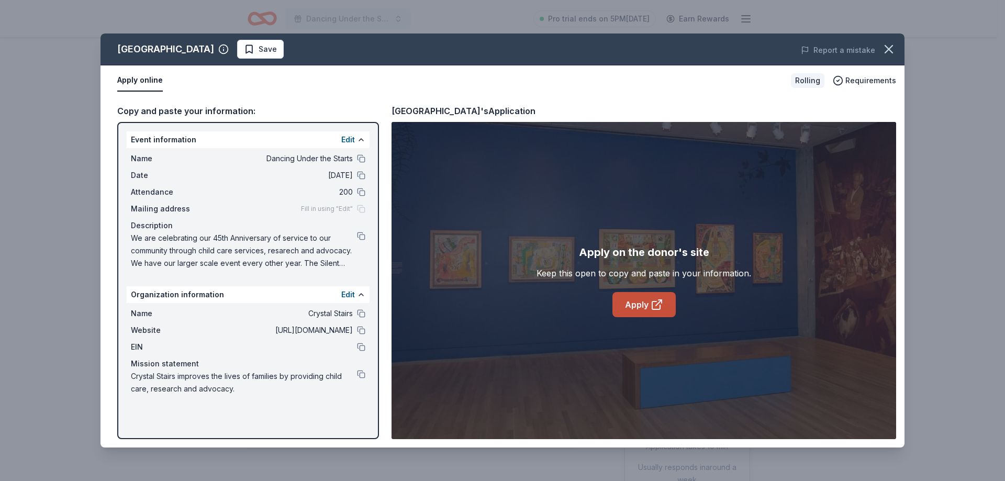
click at [629, 304] on link "Apply" at bounding box center [643, 304] width 63 height 25
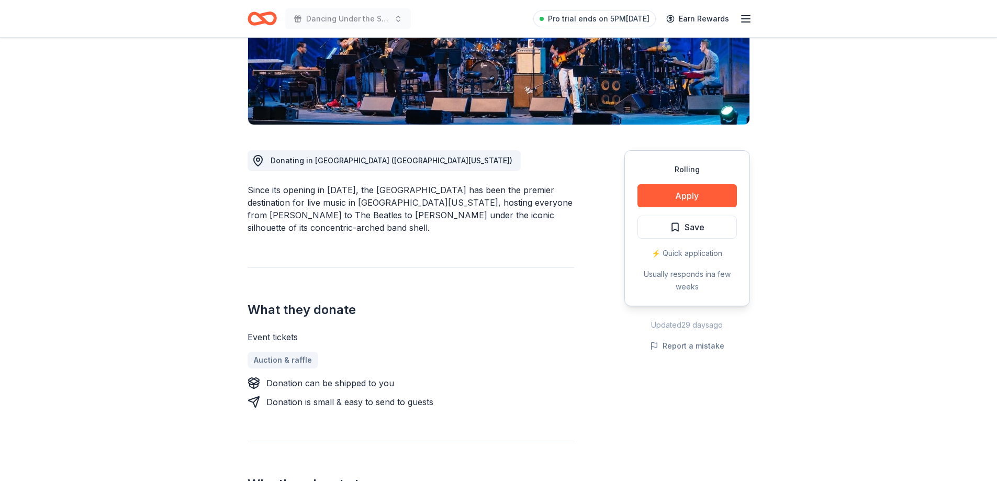
scroll to position [262, 0]
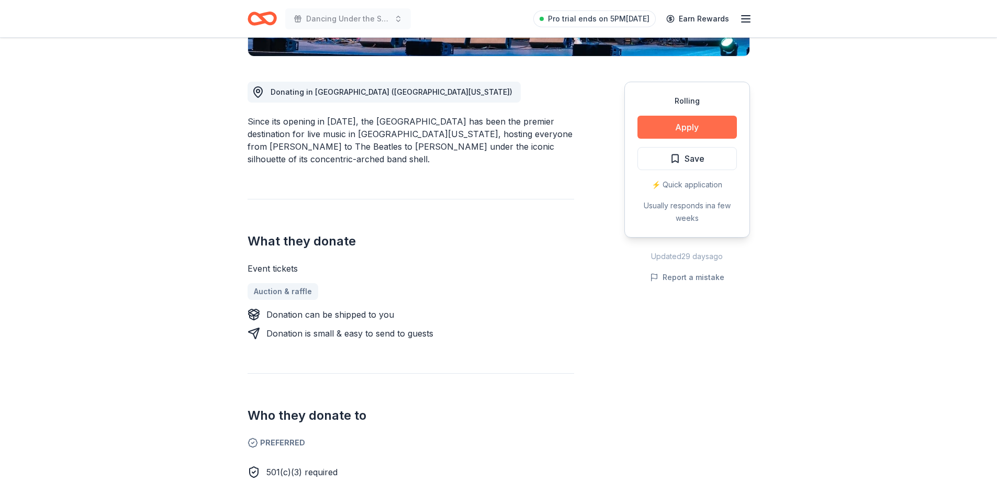
click at [670, 123] on button "Apply" at bounding box center [686, 127] width 99 height 23
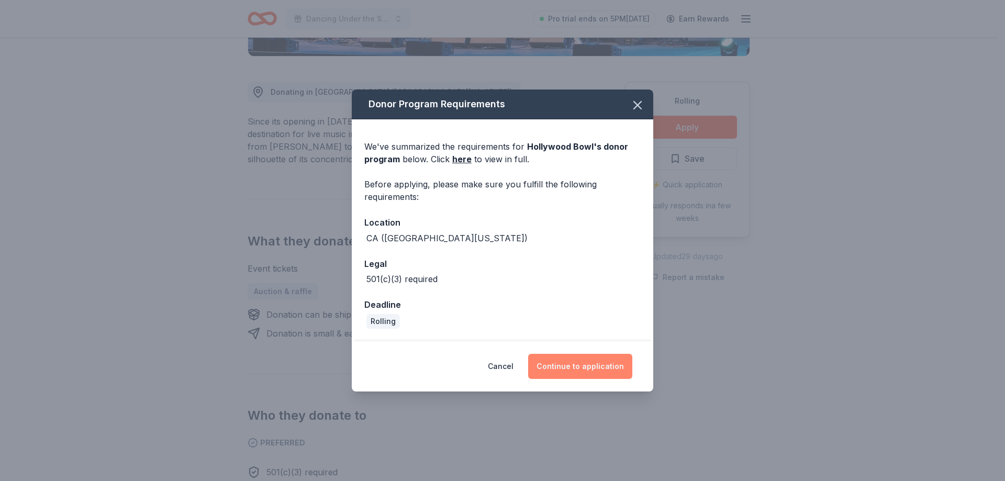
click at [572, 364] on button "Continue to application" at bounding box center [580, 366] width 104 height 25
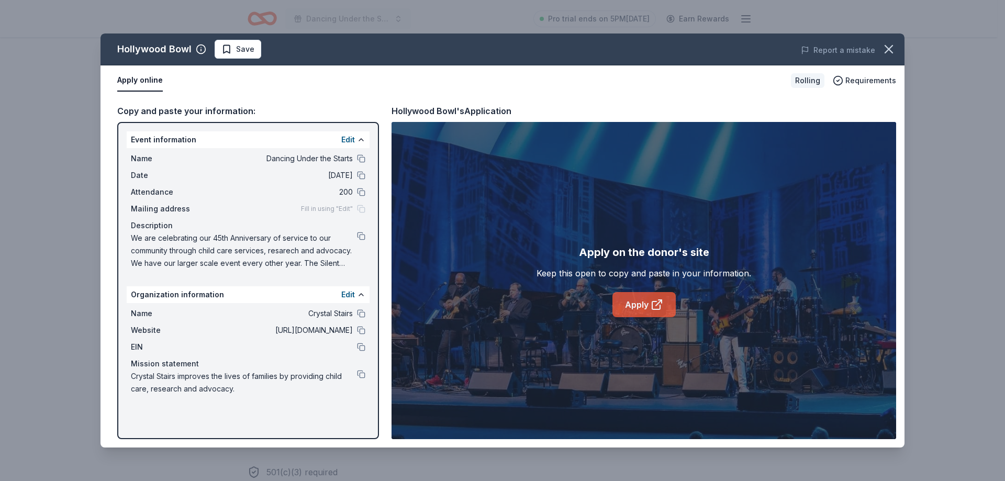
click at [650, 303] on icon at bounding box center [656, 304] width 13 height 13
click at [358, 236] on button at bounding box center [361, 236] width 8 height 8
click at [244, 51] on span "Save" at bounding box center [245, 49] width 18 height 13
click at [892, 44] on icon "button" at bounding box center [888, 49] width 15 height 15
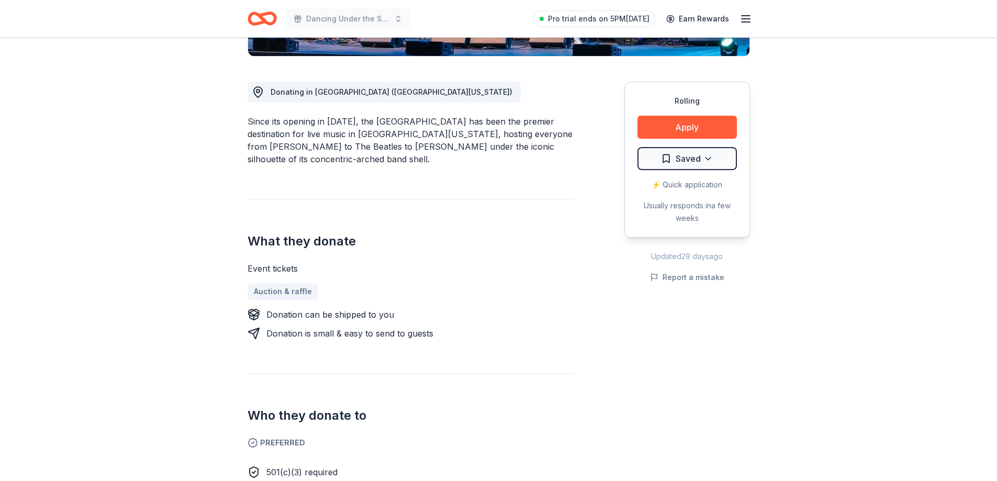
scroll to position [0, 0]
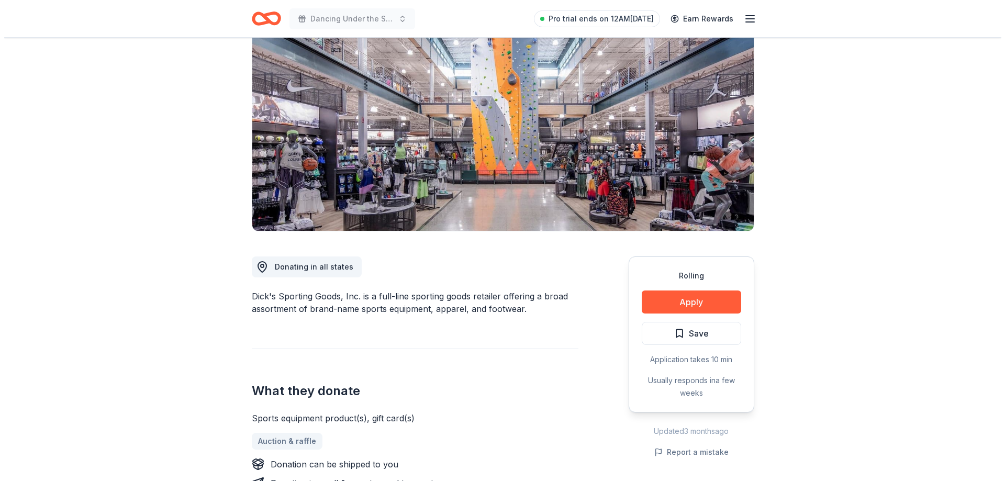
scroll to position [157, 0]
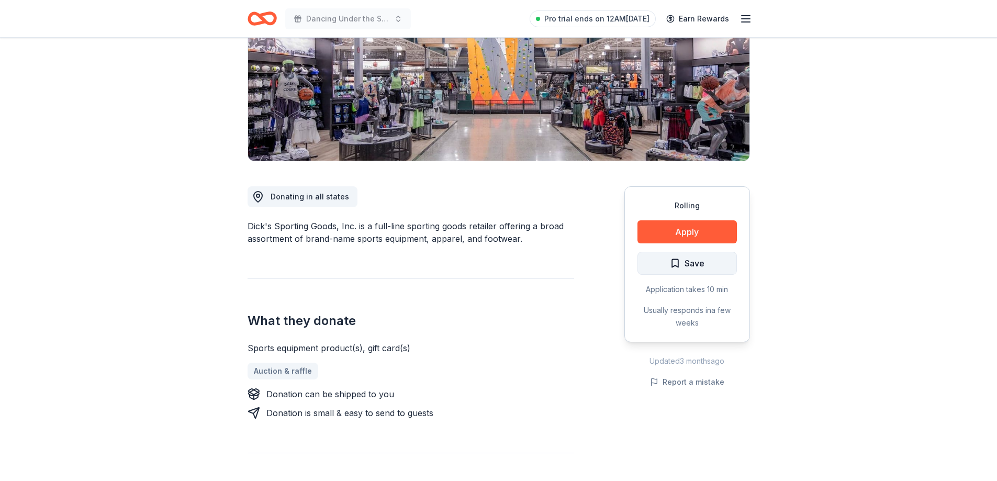
click at [673, 257] on span "Save" at bounding box center [687, 263] width 35 height 14
click at [681, 239] on button "Apply" at bounding box center [686, 231] width 99 height 23
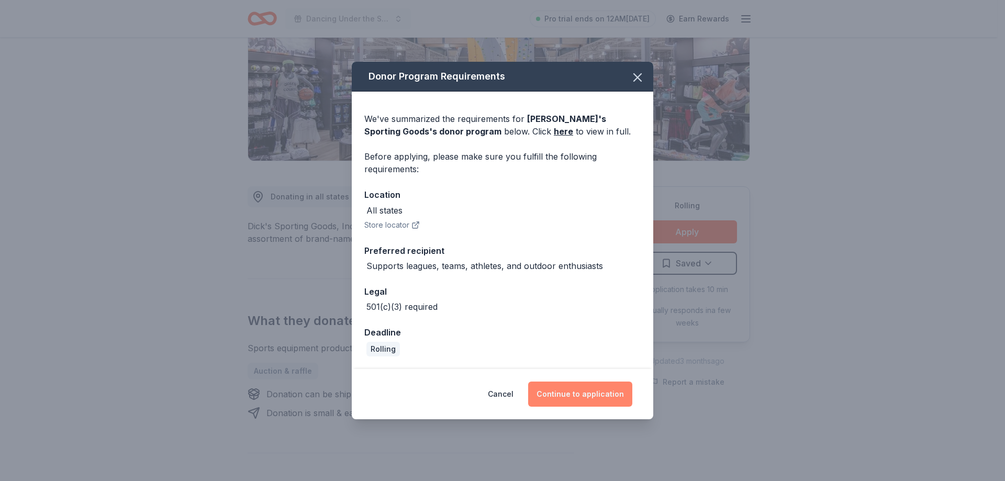
click at [577, 389] on button "Continue to application" at bounding box center [580, 393] width 104 height 25
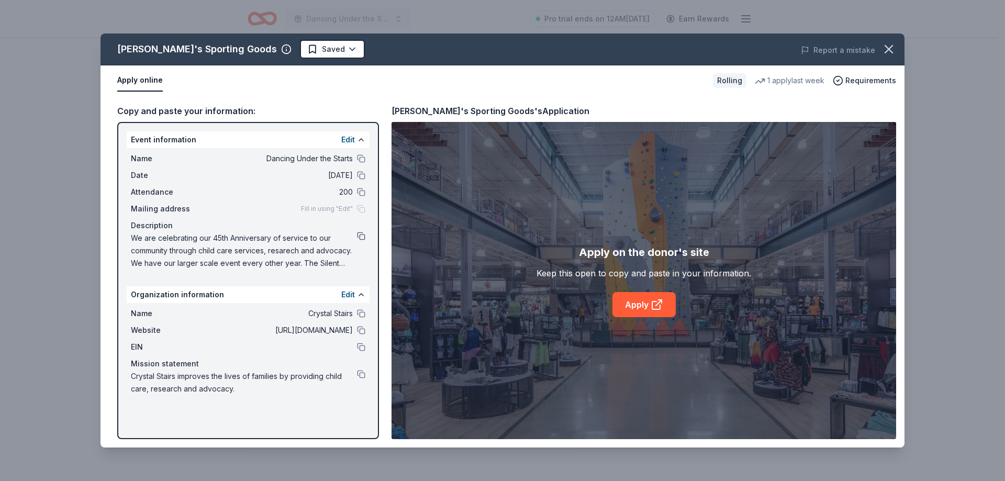
click at [357, 233] on button at bounding box center [361, 236] width 8 height 8
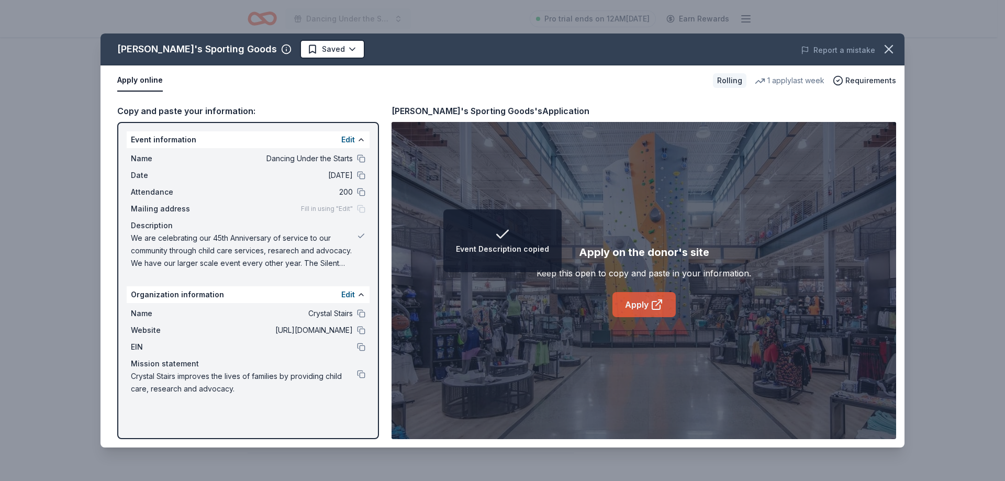
click at [637, 299] on link "Apply" at bounding box center [643, 304] width 63 height 25
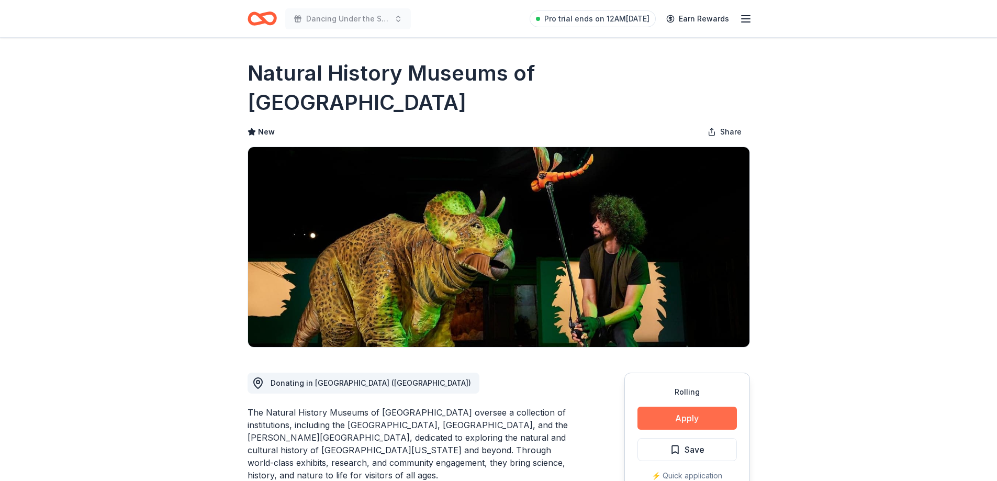
click at [672, 407] on button "Apply" at bounding box center [686, 418] width 99 height 23
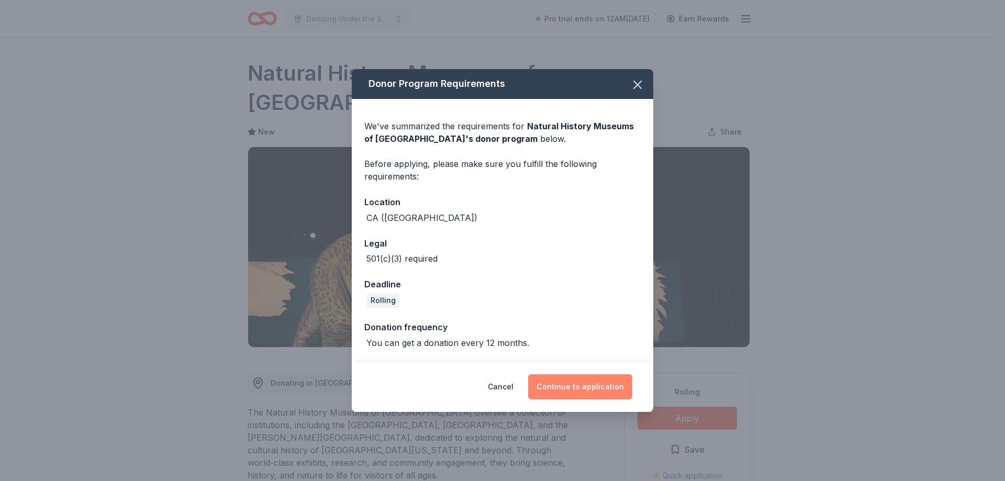
click at [567, 383] on button "Continue to application" at bounding box center [580, 386] width 104 height 25
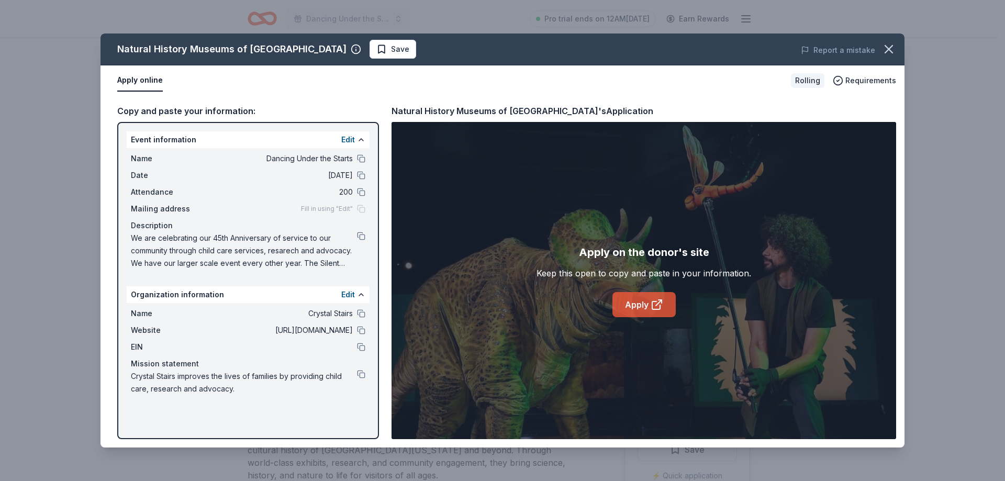
click at [636, 300] on link "Apply" at bounding box center [643, 304] width 63 height 25
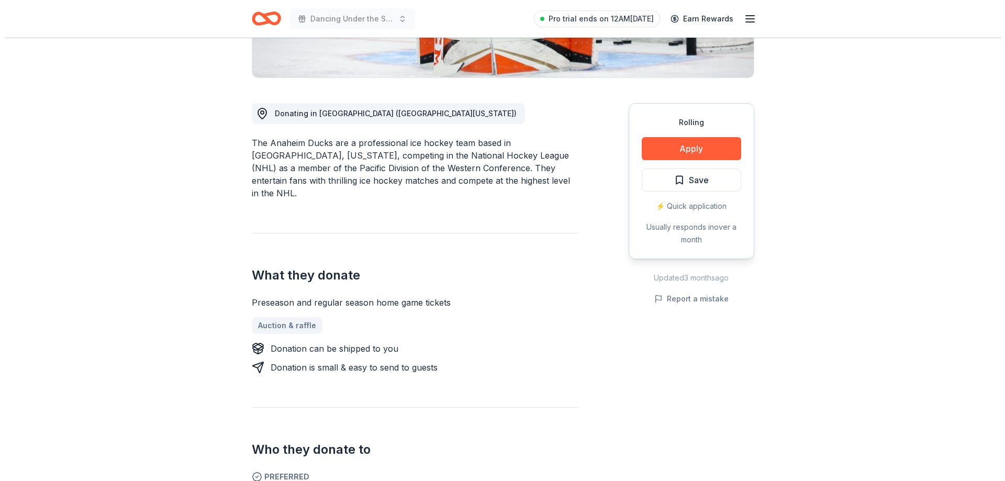
scroll to position [209, 0]
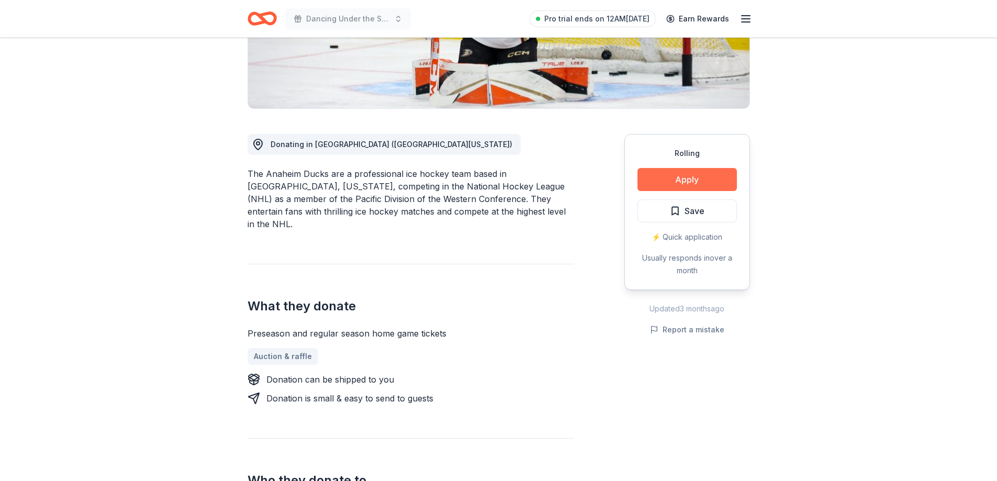
click at [671, 171] on button "Apply" at bounding box center [686, 179] width 99 height 23
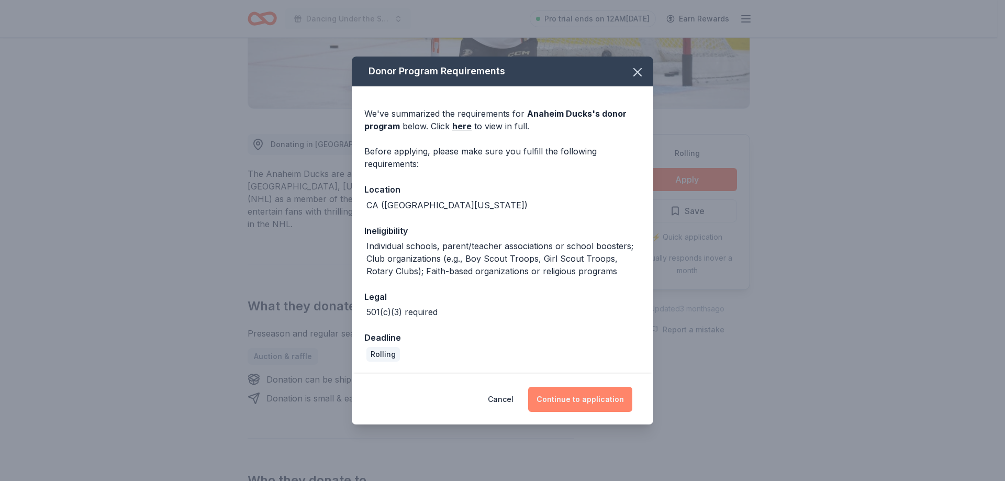
click at [581, 403] on button "Continue to application" at bounding box center [580, 399] width 104 height 25
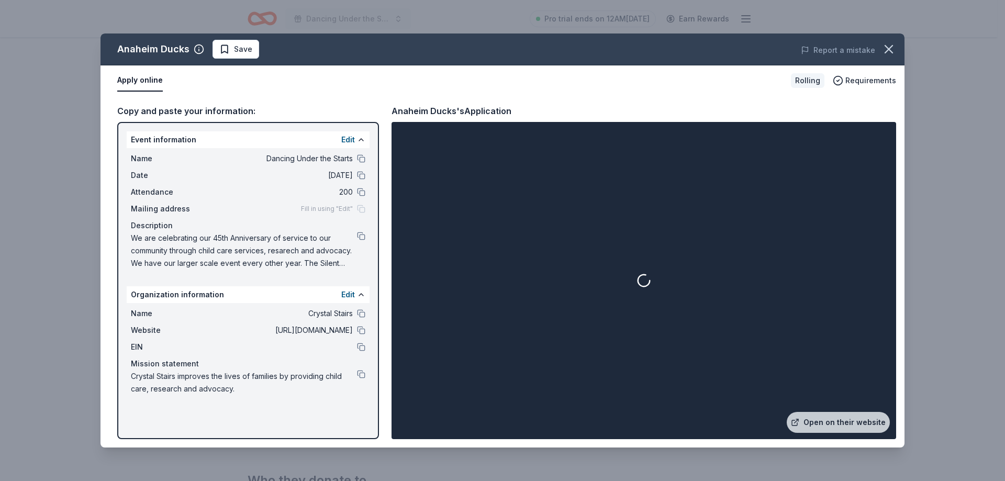
click at [363, 240] on div "We are celebrating our 45th Anniversary of service to our community through chi…" at bounding box center [248, 251] width 234 height 38
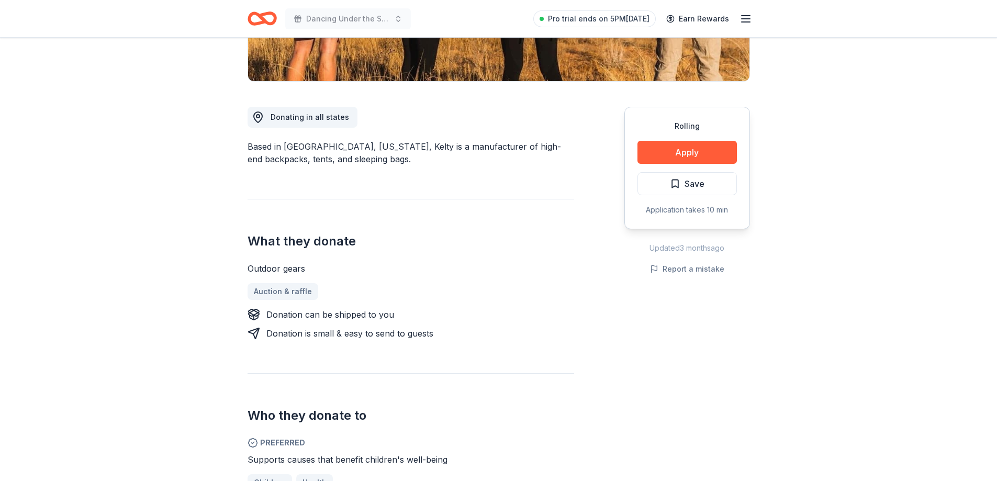
scroll to position [209, 0]
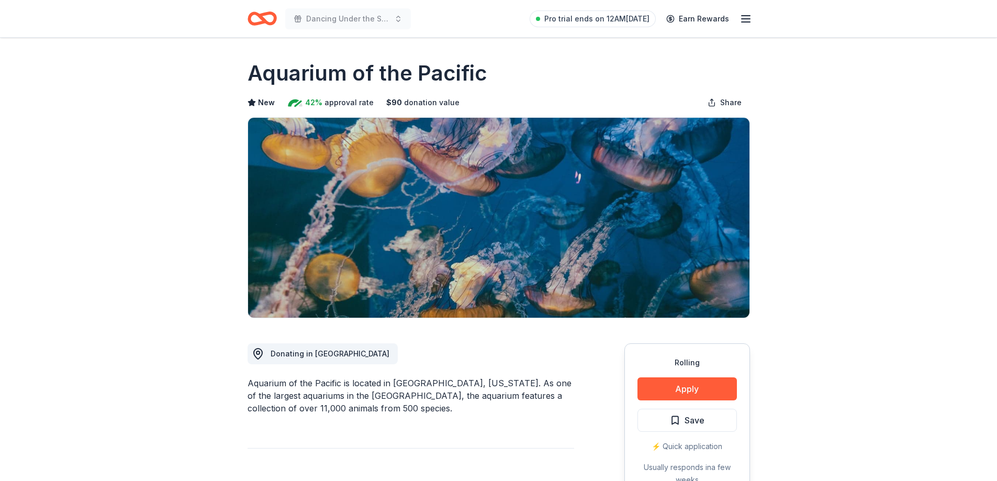
click at [262, 17] on icon "Home" at bounding box center [266, 18] width 16 height 10
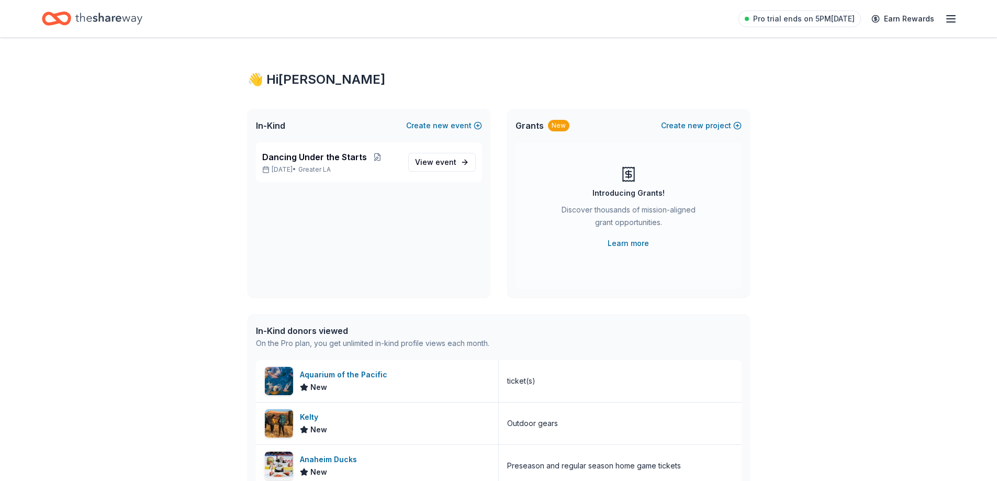
click at [104, 17] on icon "Home" at bounding box center [108, 18] width 67 height 21
click at [64, 24] on icon "Home" at bounding box center [61, 18] width 16 height 10
click at [109, 10] on icon "Home" at bounding box center [108, 18] width 67 height 21
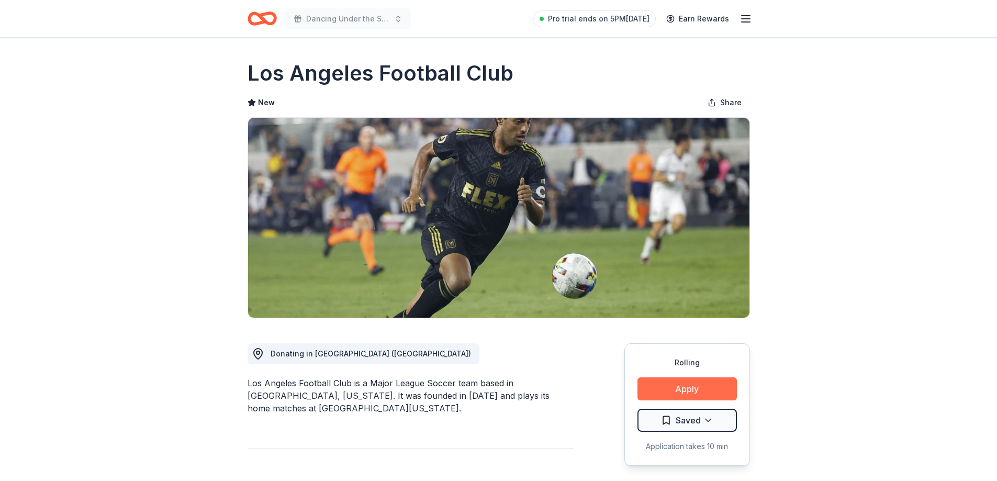
click at [660, 386] on button "Apply" at bounding box center [686, 388] width 99 height 23
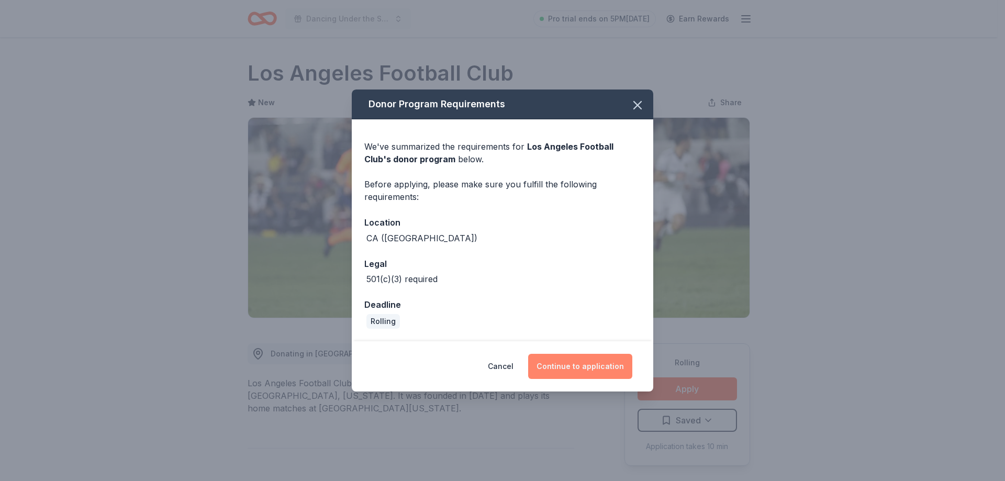
click at [565, 368] on button "Continue to application" at bounding box center [580, 366] width 104 height 25
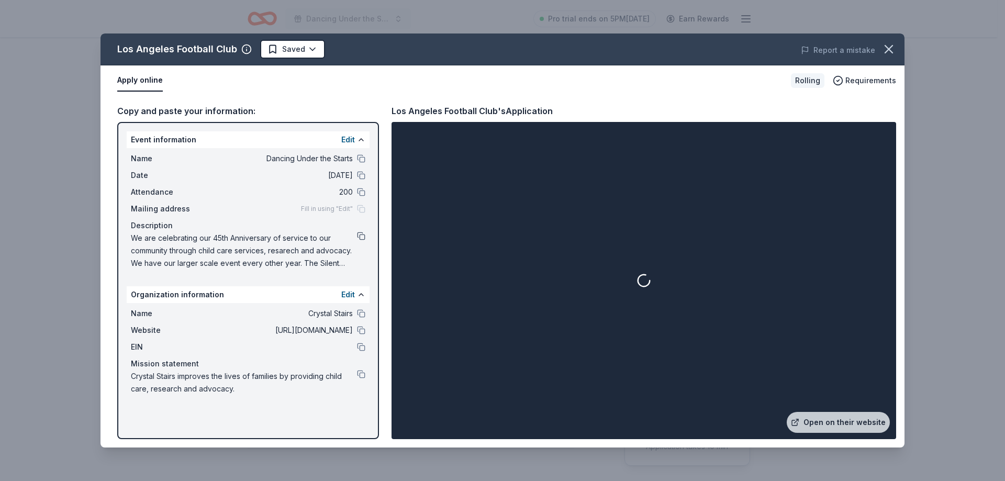
click at [363, 236] on button at bounding box center [361, 236] width 8 height 8
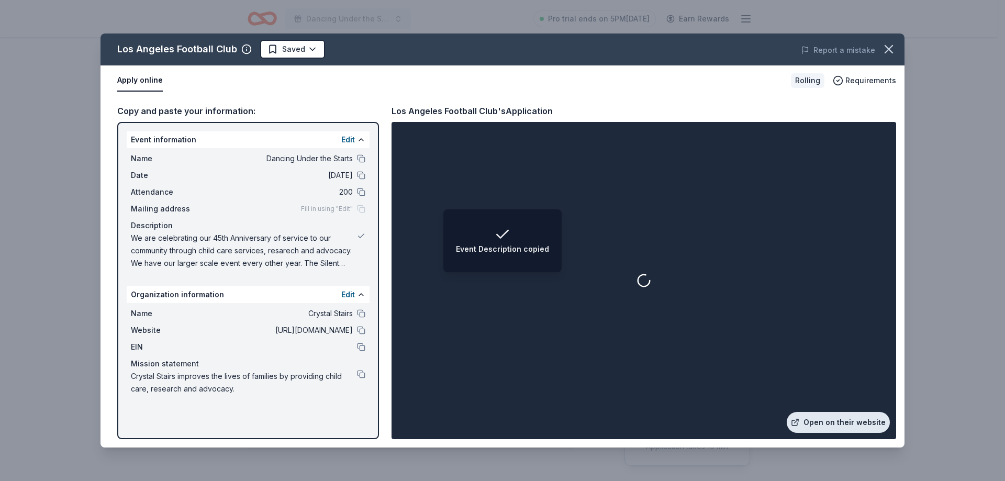
click at [821, 422] on link "Open on their website" at bounding box center [837, 422] width 103 height 21
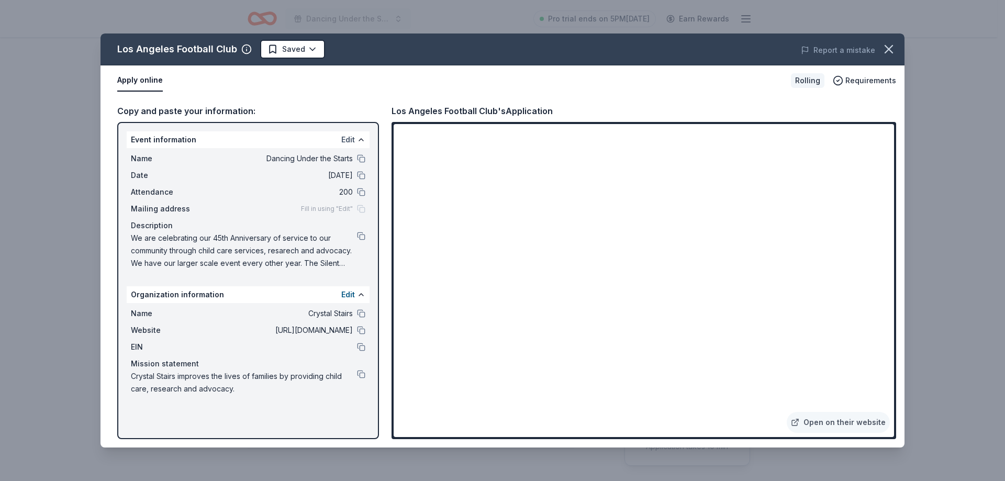
click at [351, 137] on button "Edit" at bounding box center [348, 139] width 14 height 13
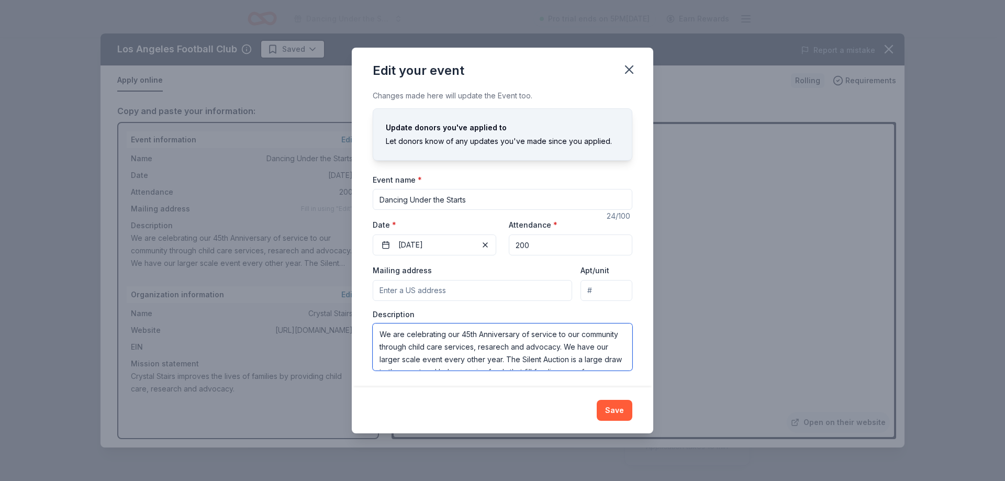
click at [473, 339] on textarea "We are celebrating our 45th Anniversary of service to our community through chi…" at bounding box center [503, 346] width 260 height 47
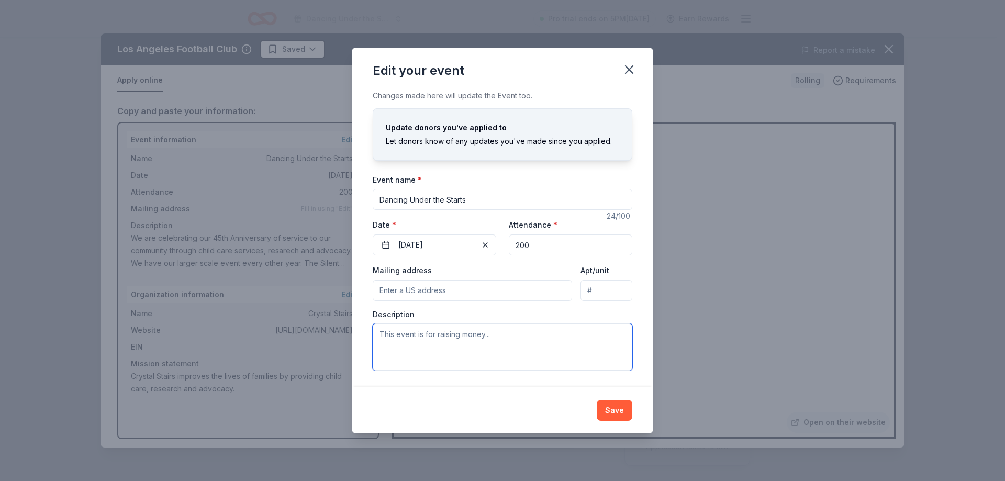
paste textarea "We are celebrating our 45th Anniversary of service to our community through chi…"
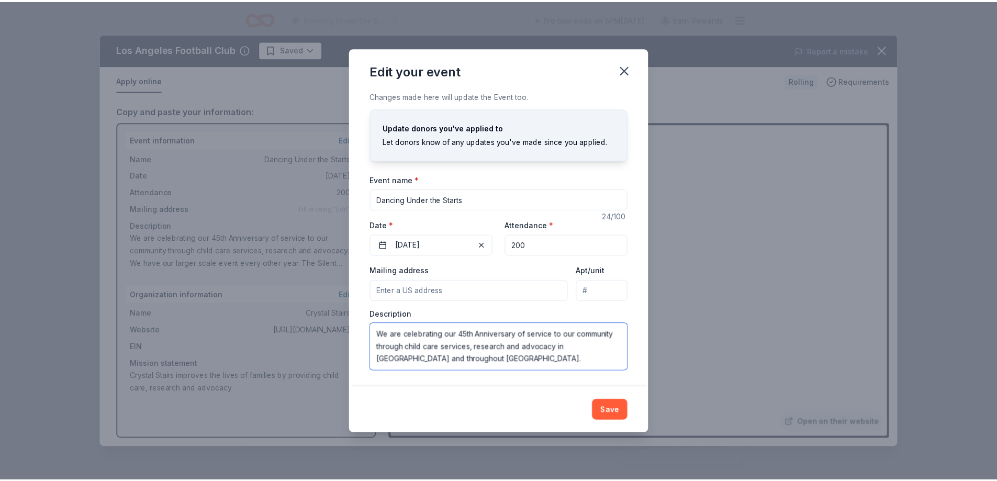
scroll to position [107, 0]
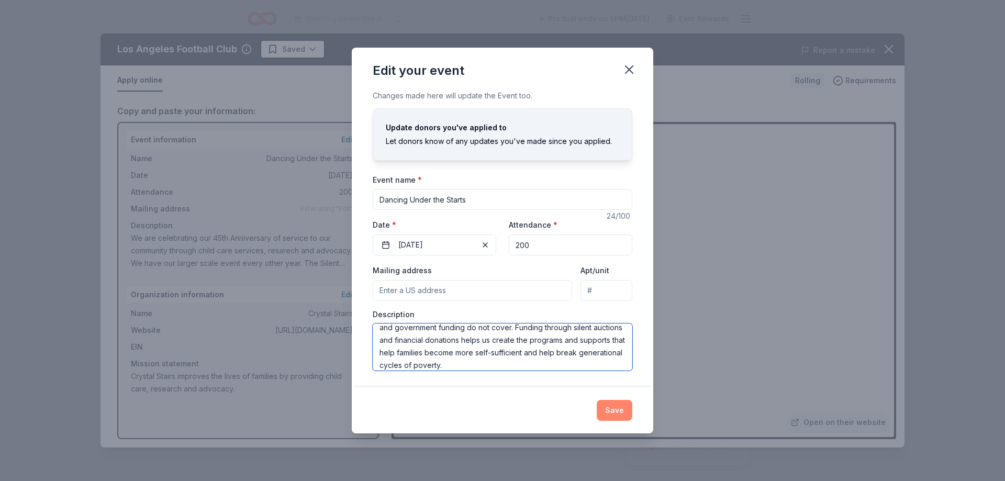
type textarea "We are celebrating our 45th Anniversary of service to our community through chi…"
click at [620, 410] on button "Save" at bounding box center [614, 410] width 36 height 21
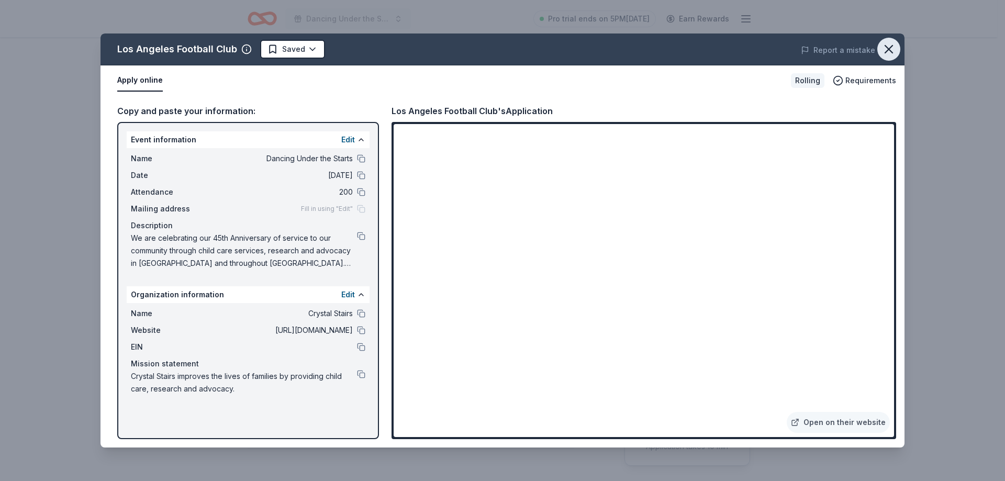
click at [894, 50] on icon "button" at bounding box center [888, 49] width 15 height 15
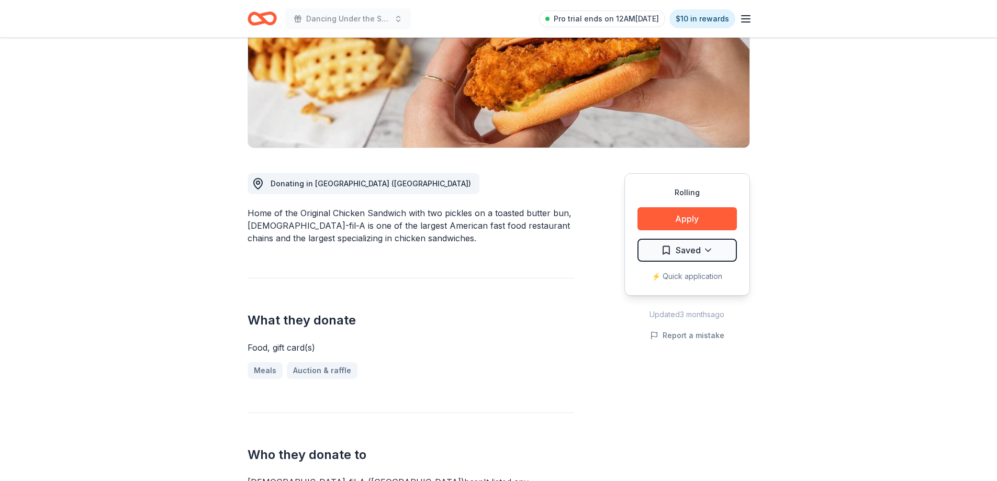
scroll to position [52, 0]
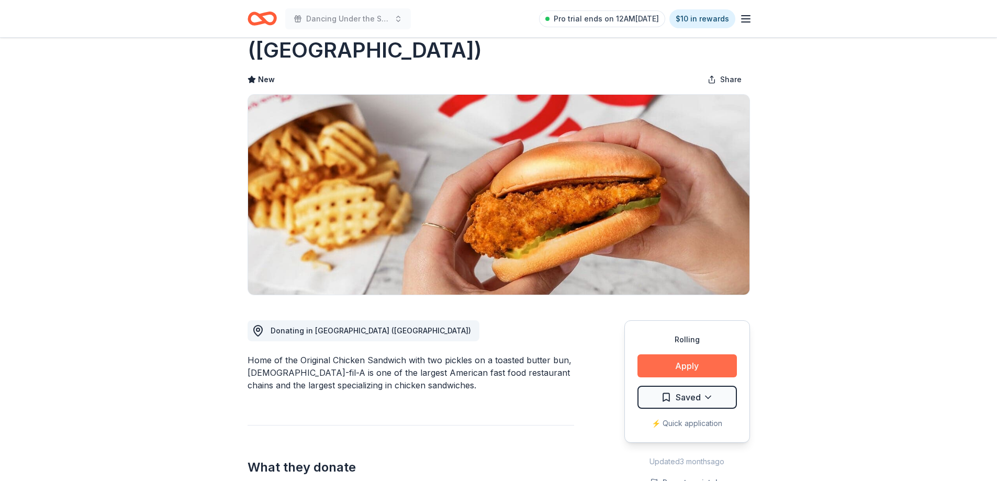
click at [681, 354] on button "Apply" at bounding box center [686, 365] width 99 height 23
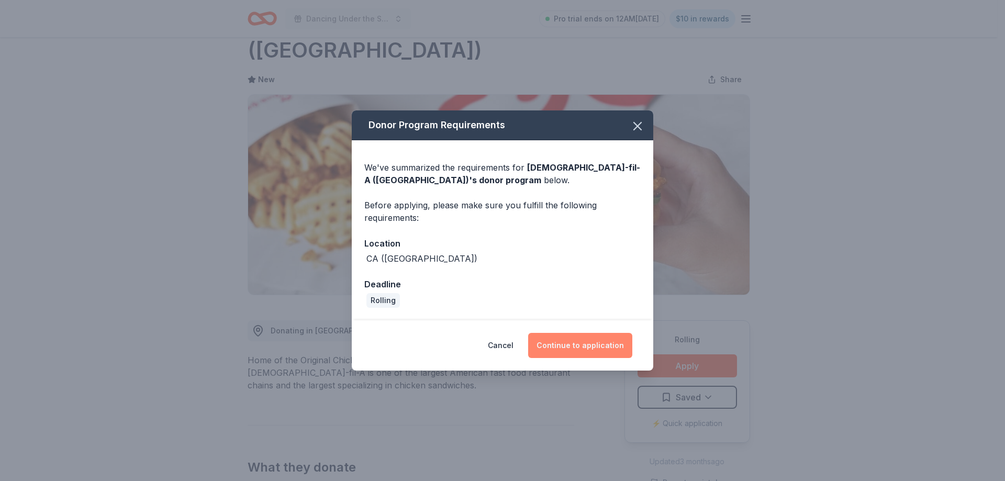
click at [579, 346] on button "Continue to application" at bounding box center [580, 345] width 104 height 25
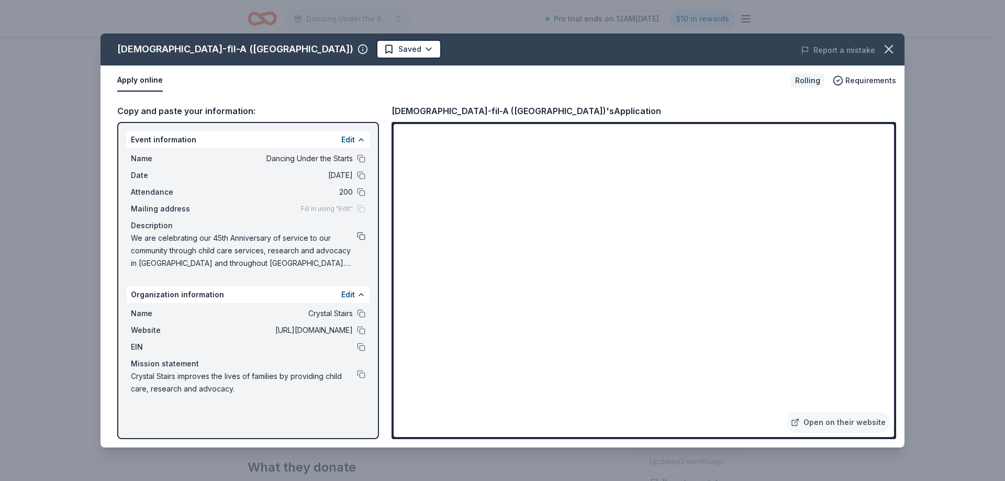
click at [360, 235] on button at bounding box center [361, 236] width 8 height 8
click at [892, 57] on button "button" at bounding box center [888, 49] width 23 height 23
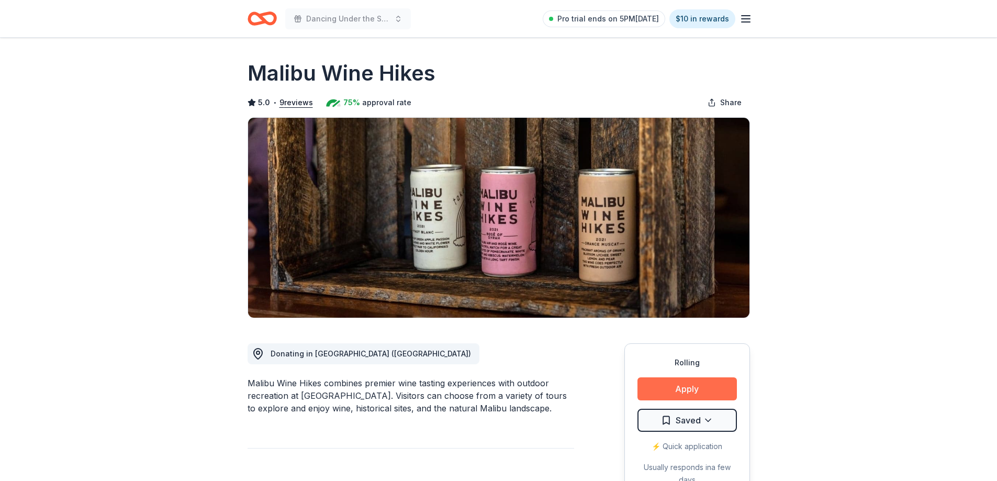
click at [707, 381] on button "Apply" at bounding box center [686, 388] width 99 height 23
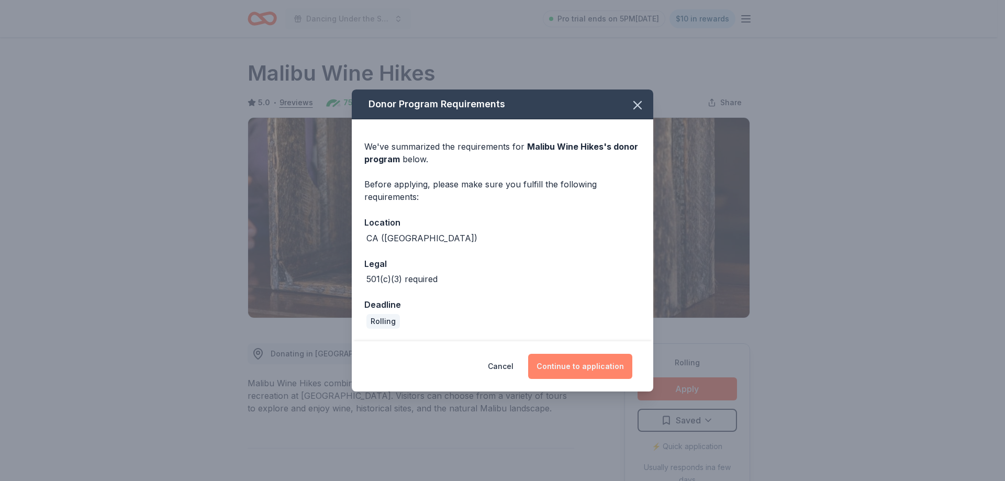
click at [593, 362] on button "Continue to application" at bounding box center [580, 366] width 104 height 25
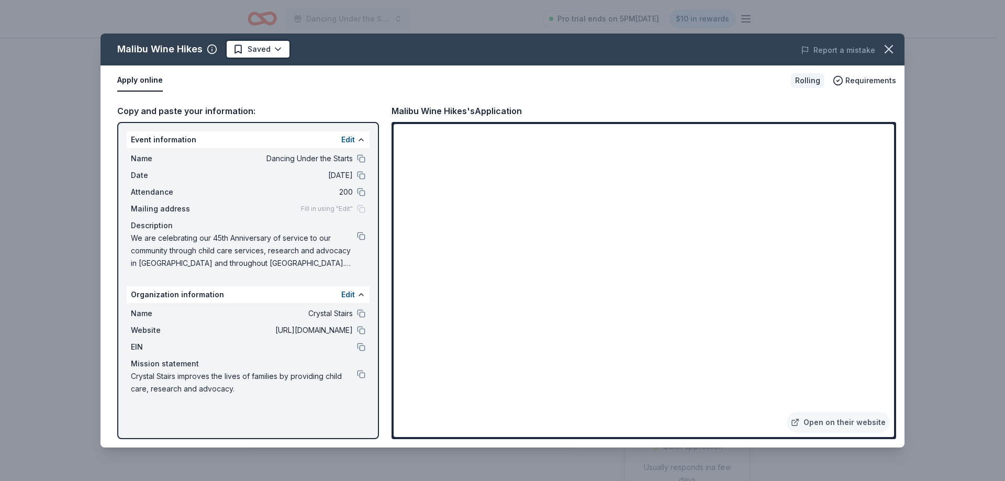
click at [996, 96] on div "Malibu Wine Hikes Saved Report a mistake Apply online Rolling Requirements Copy…" at bounding box center [502, 240] width 1005 height 481
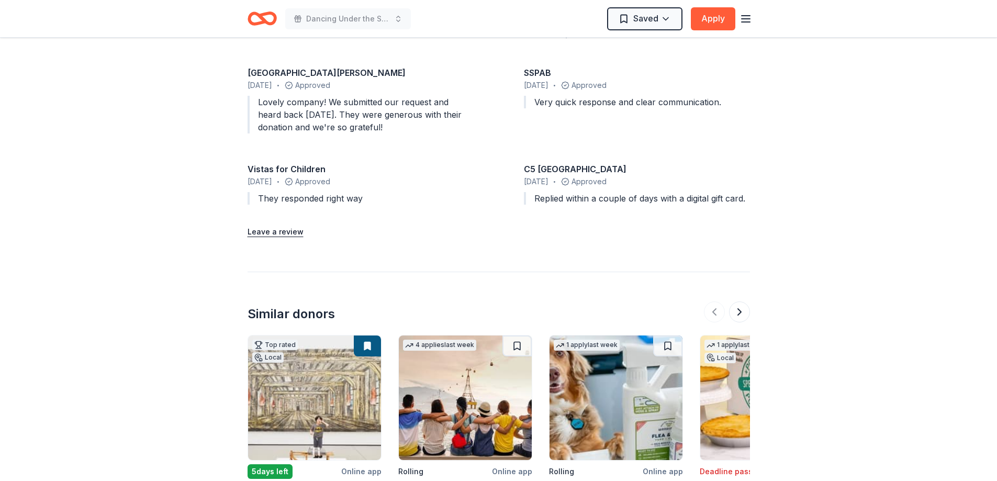
scroll to position [1324, 0]
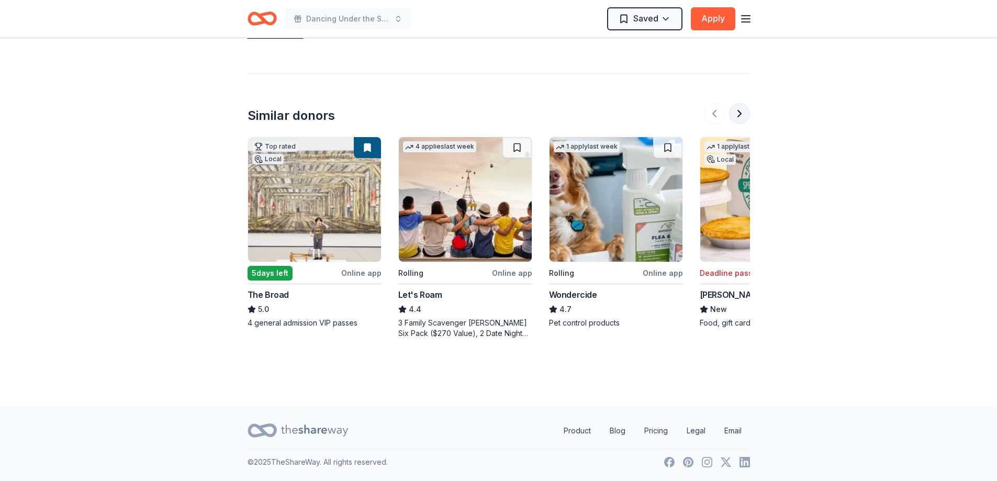
click at [741, 111] on button at bounding box center [739, 113] width 21 height 21
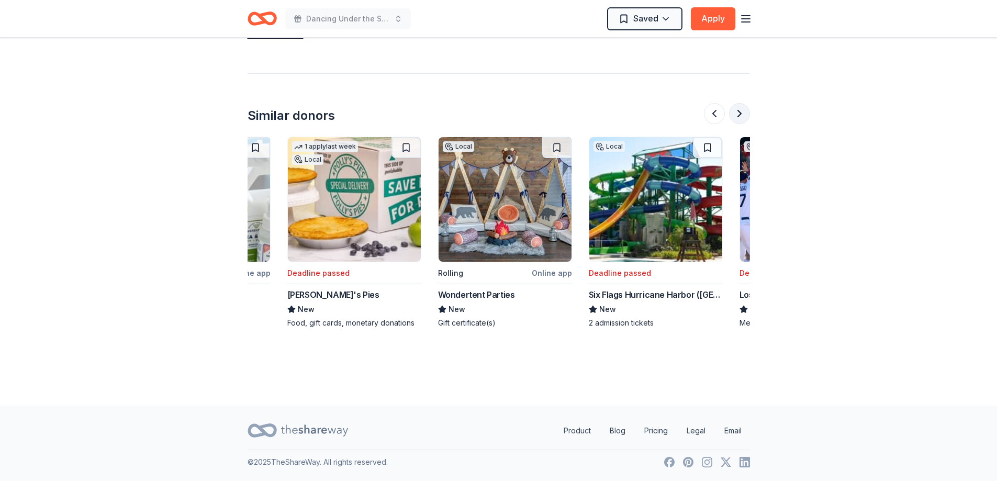
scroll to position [0, 452]
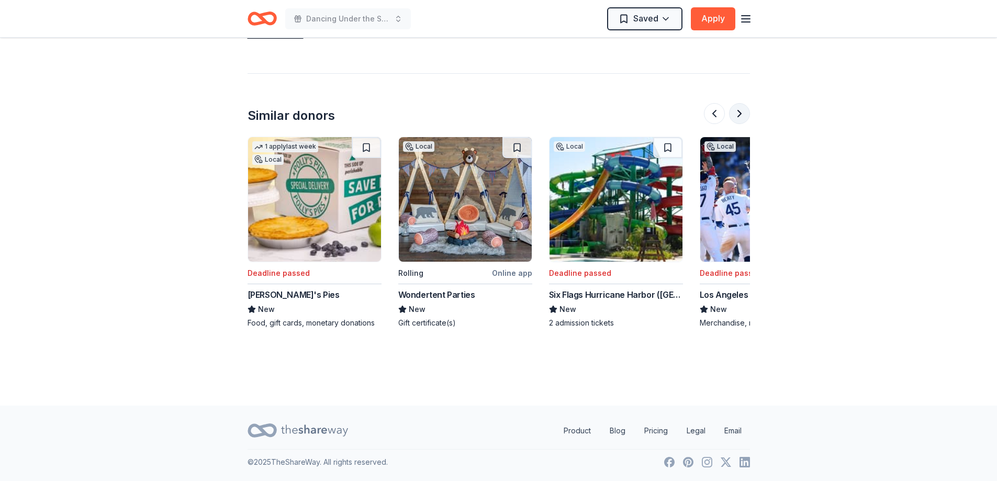
click at [741, 111] on button at bounding box center [739, 113] width 21 height 21
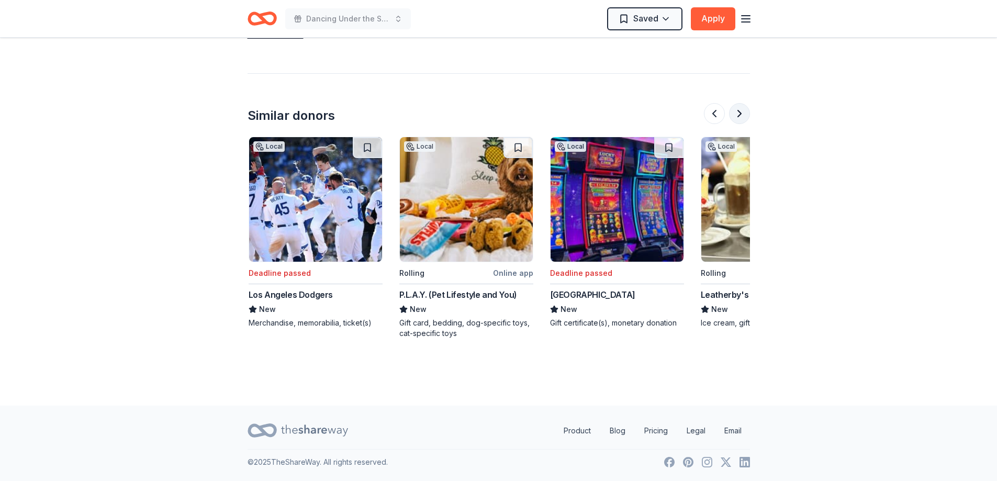
scroll to position [0, 904]
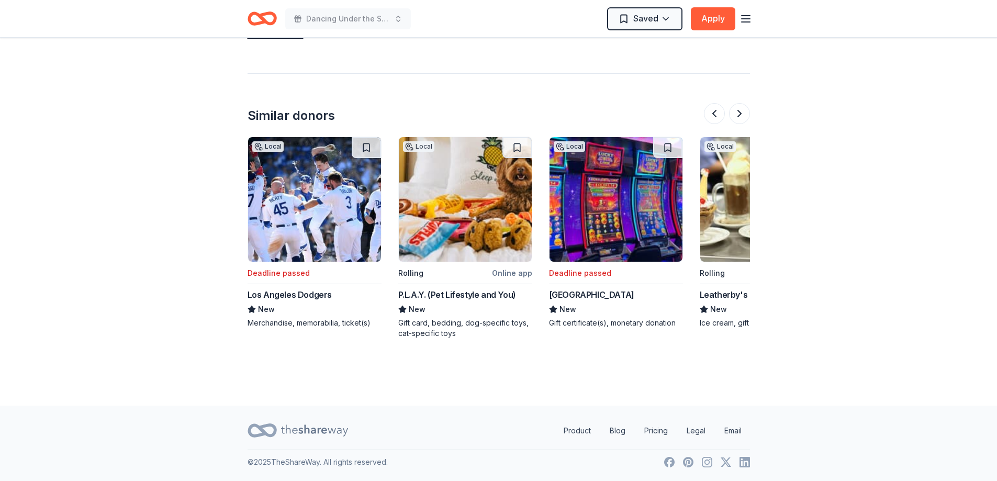
click at [331, 203] on img at bounding box center [314, 199] width 133 height 125
click at [738, 112] on button at bounding box center [739, 113] width 21 height 21
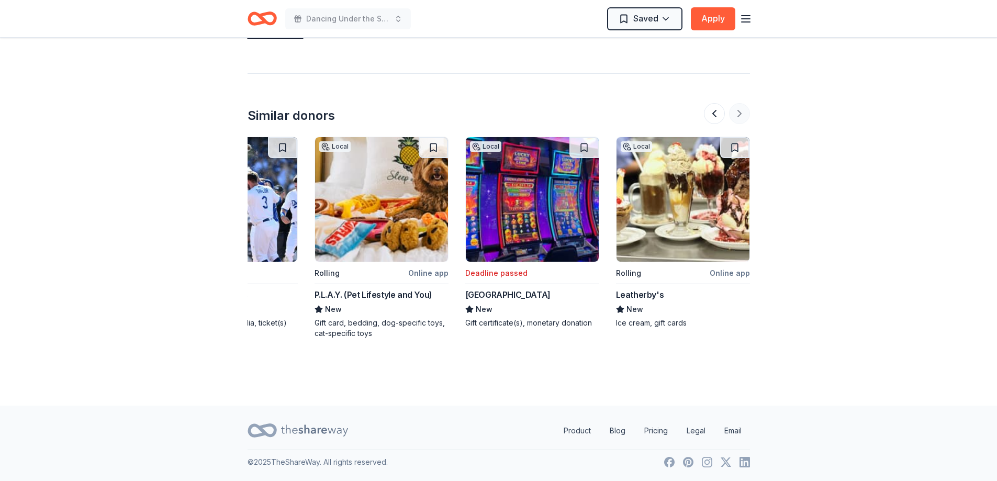
click at [738, 112] on div at bounding box center [727, 113] width 46 height 21
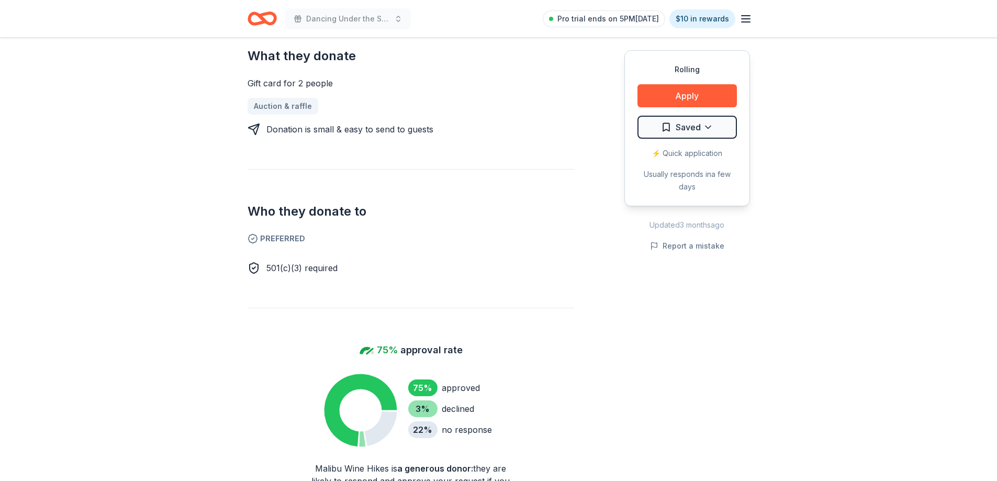
scroll to position [0, 0]
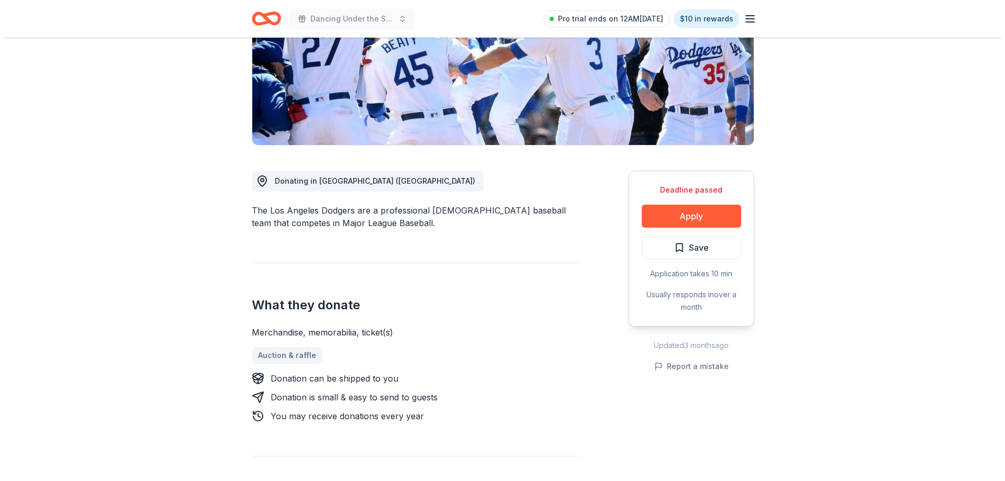
scroll to position [157, 0]
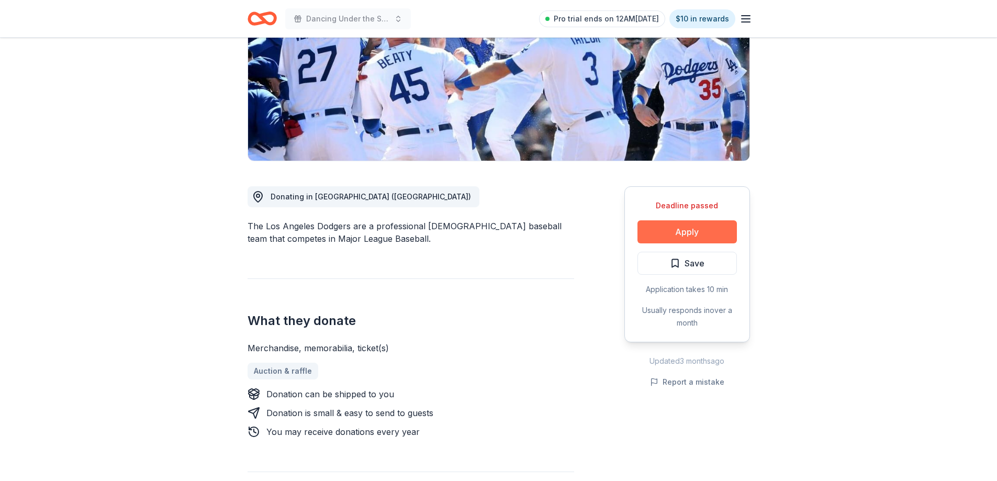
click at [662, 229] on button "Apply" at bounding box center [686, 231] width 99 height 23
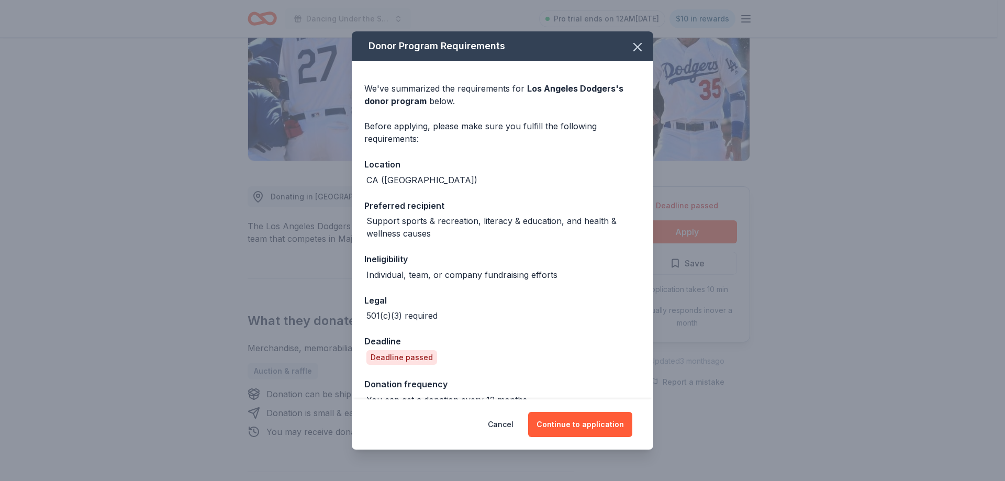
scroll to position [19, 0]
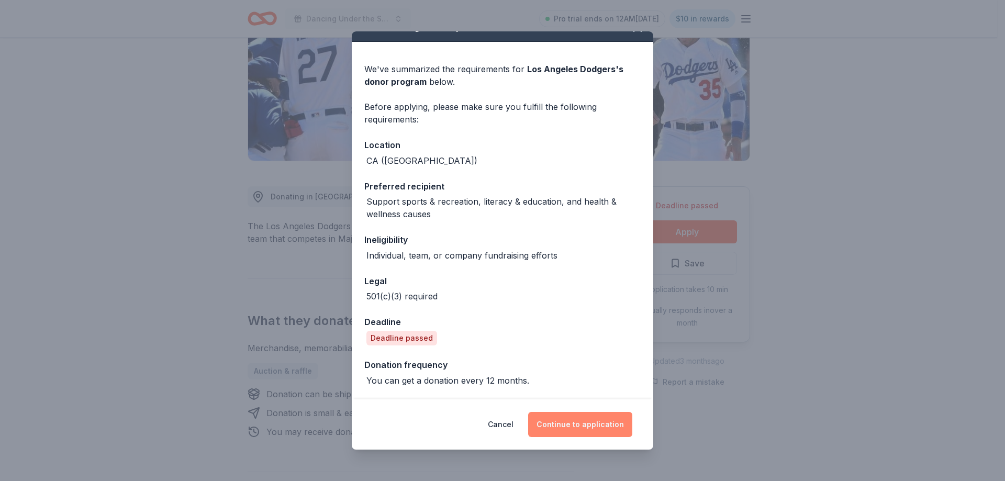
click at [578, 421] on button "Continue to application" at bounding box center [580, 424] width 104 height 25
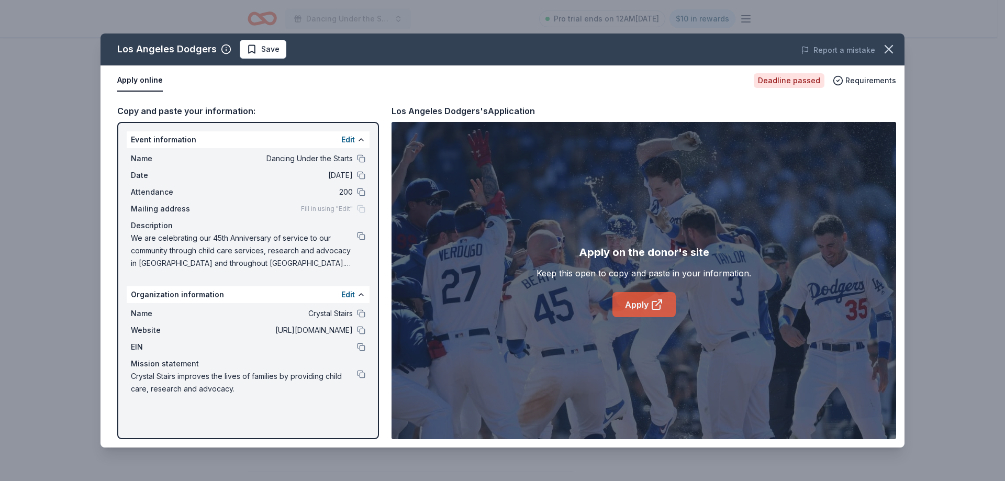
click at [646, 308] on link "Apply" at bounding box center [643, 304] width 63 height 25
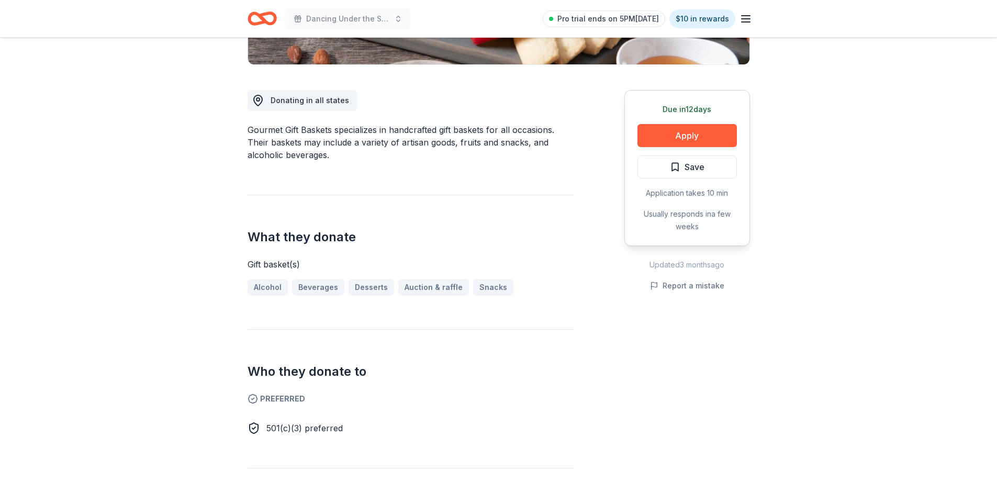
scroll to position [314, 0]
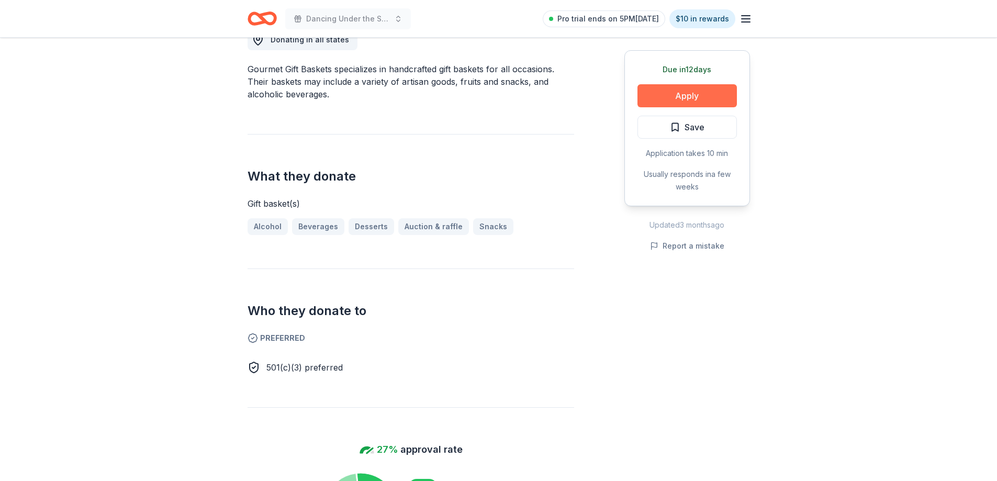
click at [677, 96] on button "Apply" at bounding box center [686, 95] width 99 height 23
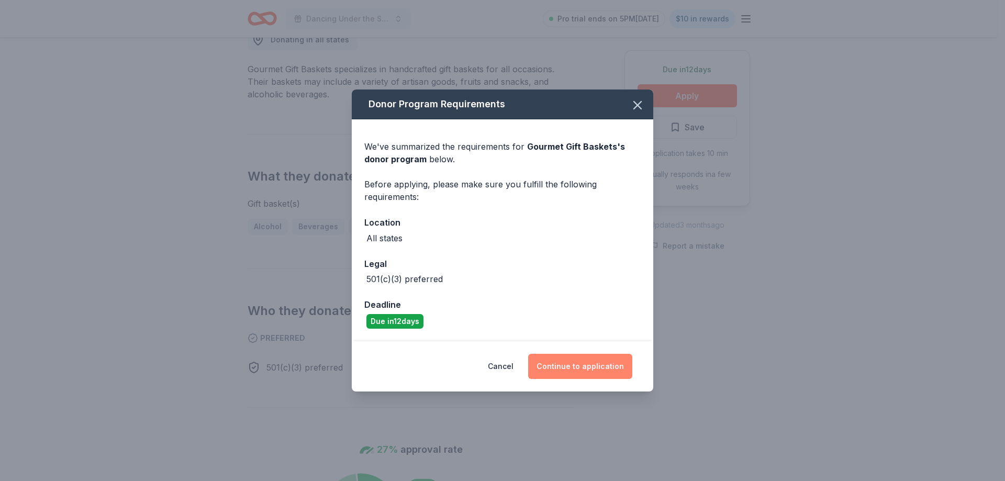
click at [600, 368] on button "Continue to application" at bounding box center [580, 366] width 104 height 25
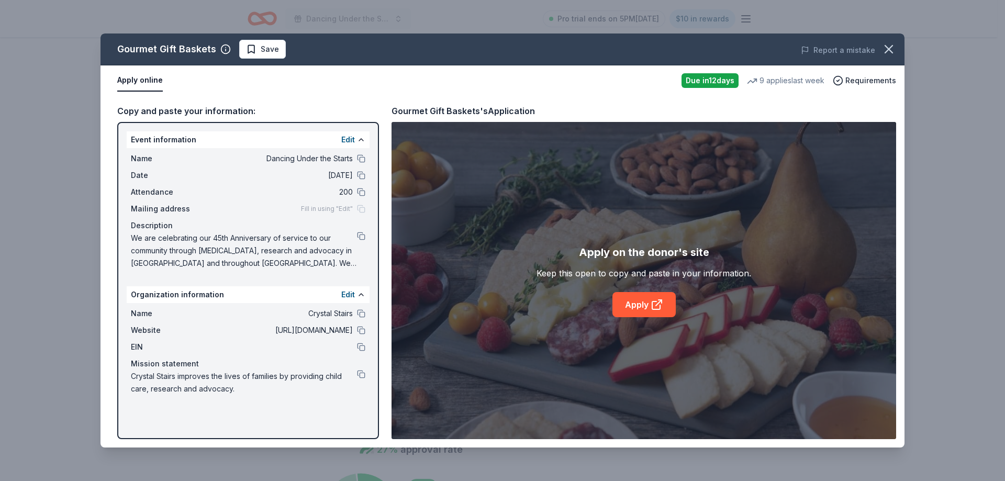
click at [356, 233] on span "We are celebrating our 45th Anniversary of service to our community through [ME…" at bounding box center [244, 251] width 226 height 38
click at [359, 235] on button at bounding box center [361, 236] width 8 height 8
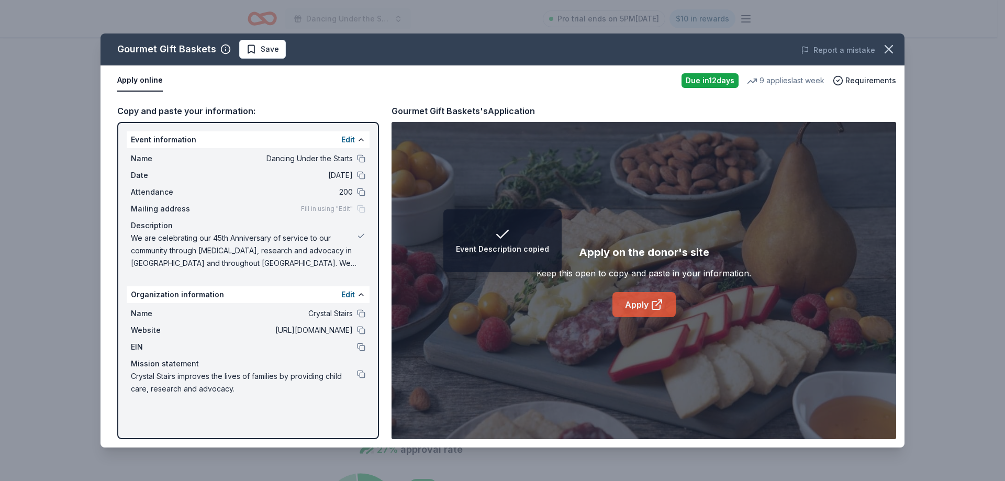
click at [638, 313] on link "Apply" at bounding box center [643, 304] width 63 height 25
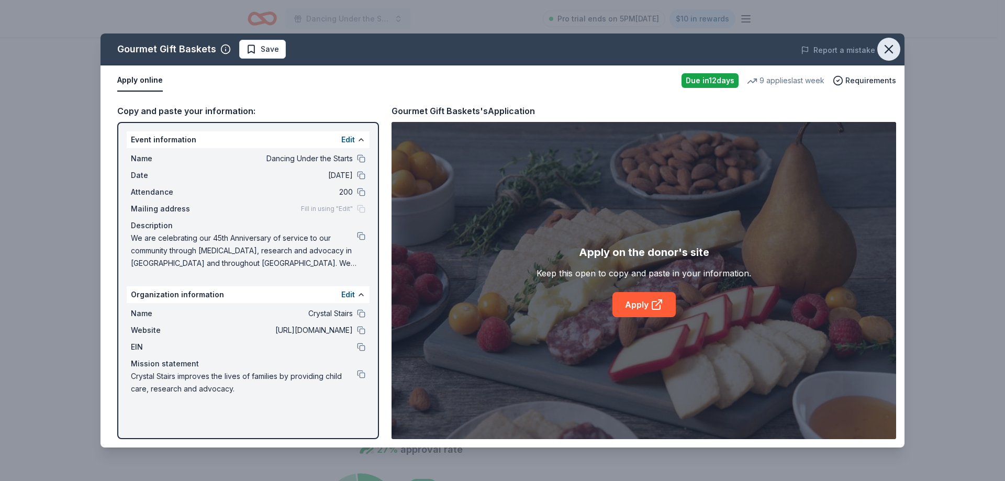
click at [894, 44] on icon "button" at bounding box center [888, 49] width 15 height 15
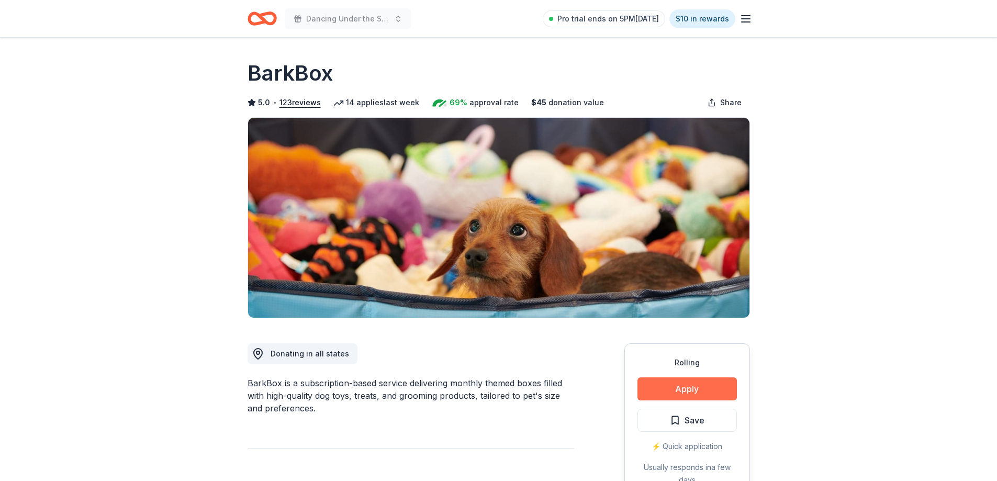
click at [660, 388] on button "Apply" at bounding box center [686, 388] width 99 height 23
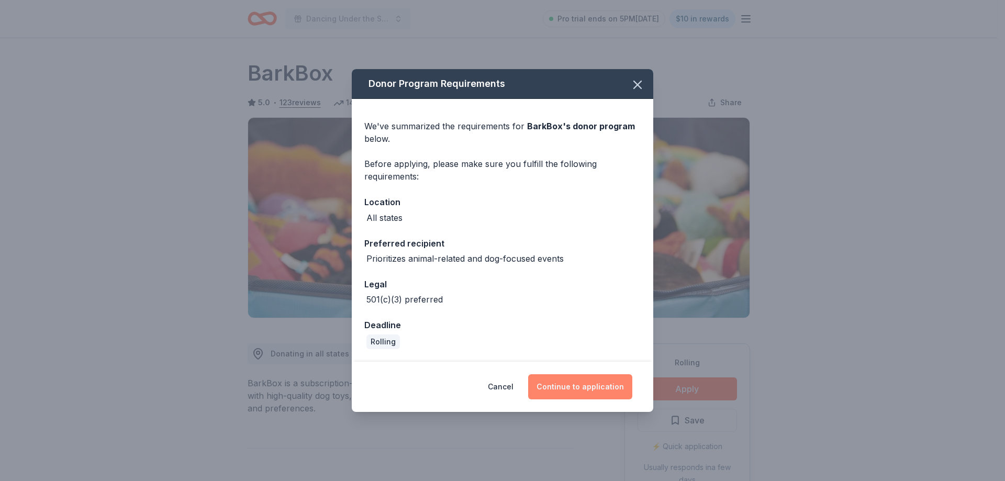
click at [592, 393] on button "Continue to application" at bounding box center [580, 386] width 104 height 25
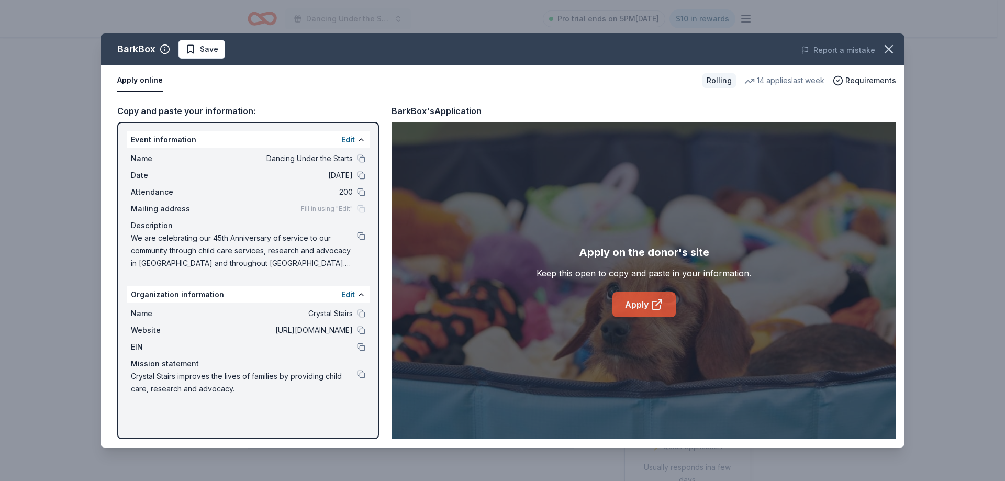
click at [635, 298] on link "Apply" at bounding box center [643, 304] width 63 height 25
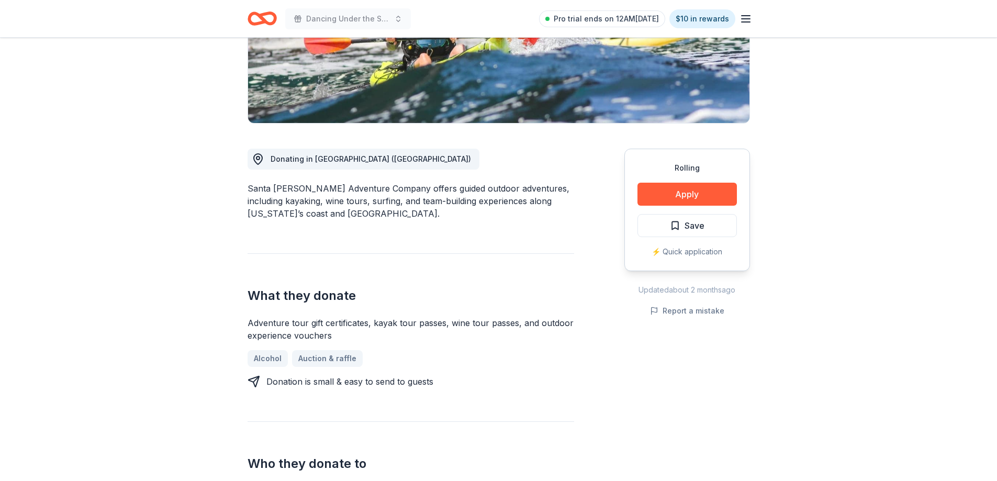
scroll to position [209, 0]
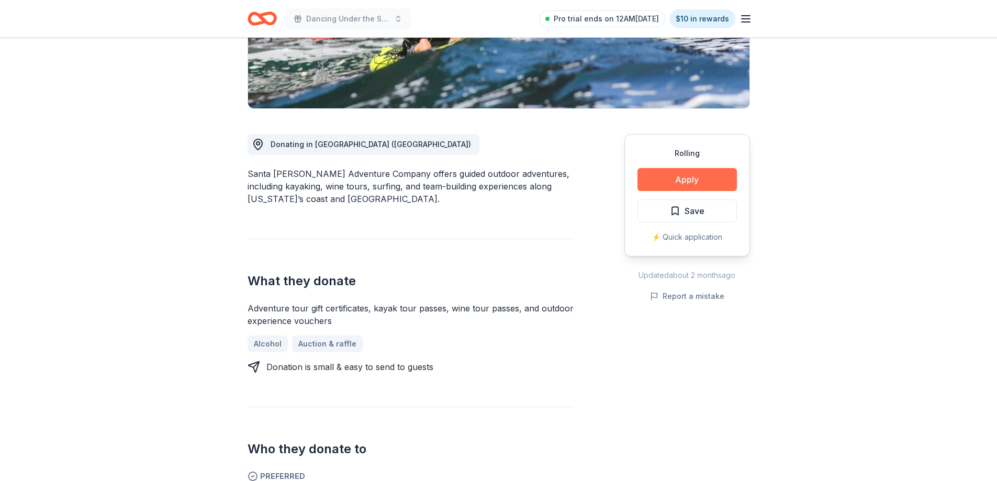
click at [675, 177] on button "Apply" at bounding box center [686, 179] width 99 height 23
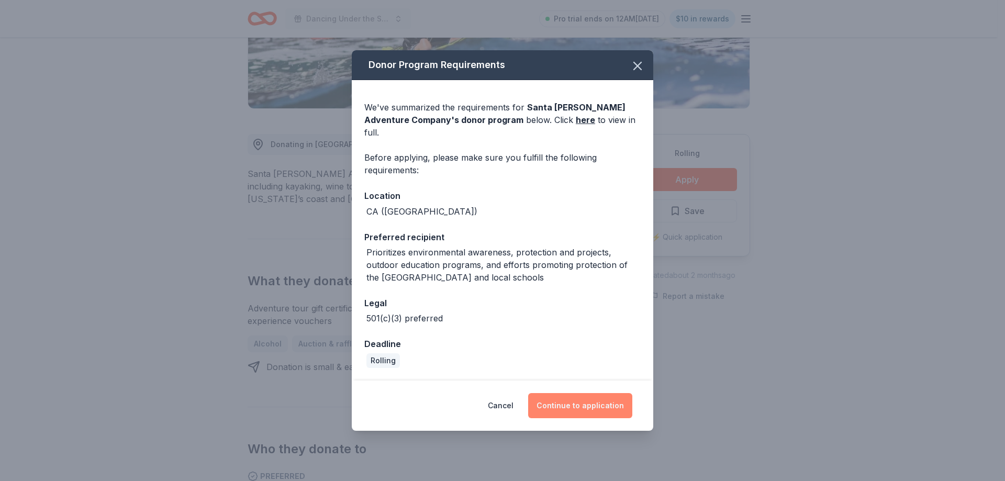
click at [574, 399] on button "Continue to application" at bounding box center [580, 405] width 104 height 25
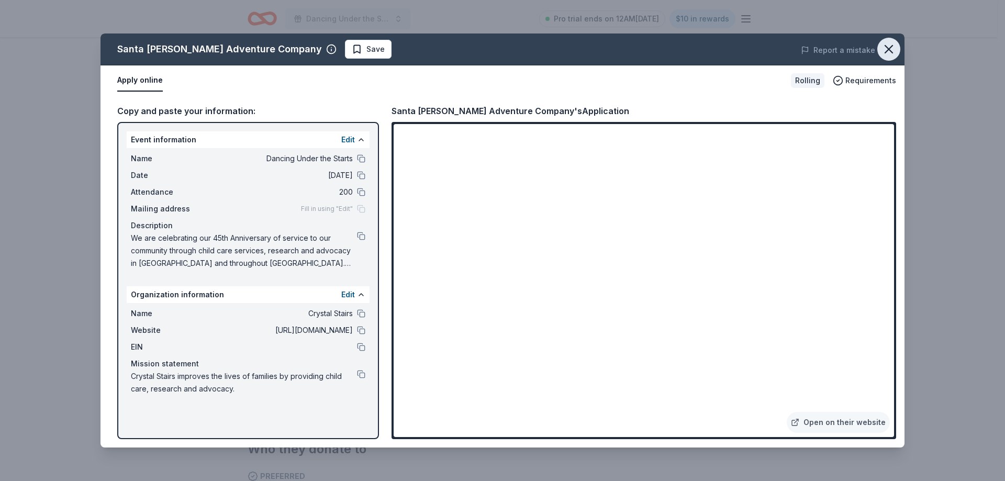
click at [888, 49] on icon "button" at bounding box center [888, 49] width 7 height 7
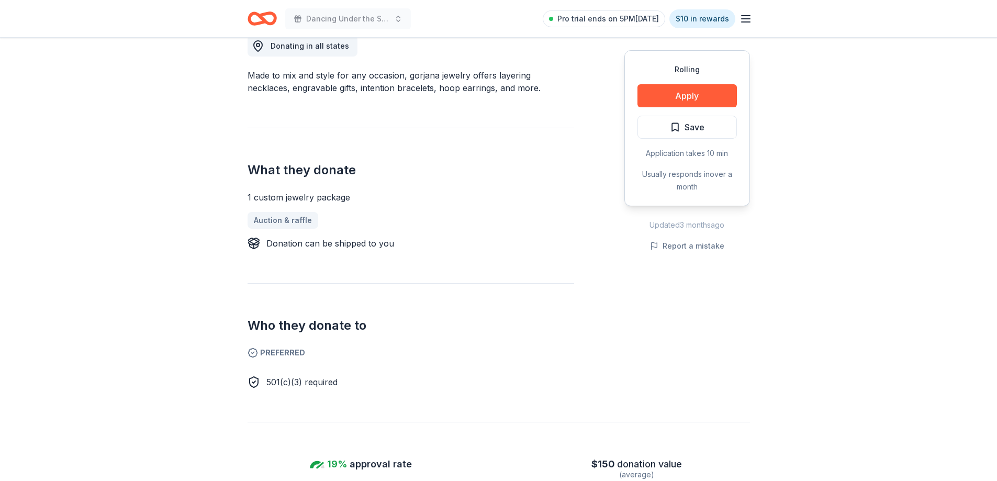
scroll to position [314, 0]
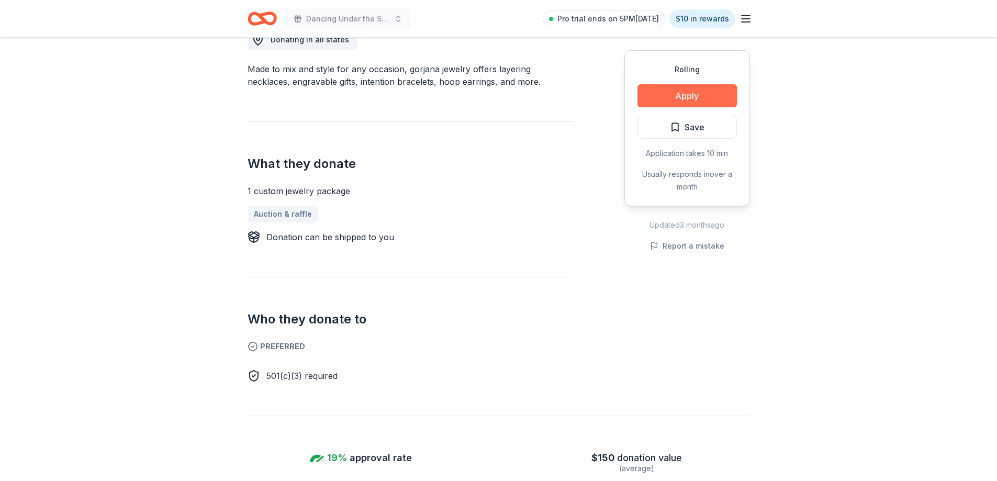
click at [693, 89] on button "Apply" at bounding box center [686, 95] width 99 height 23
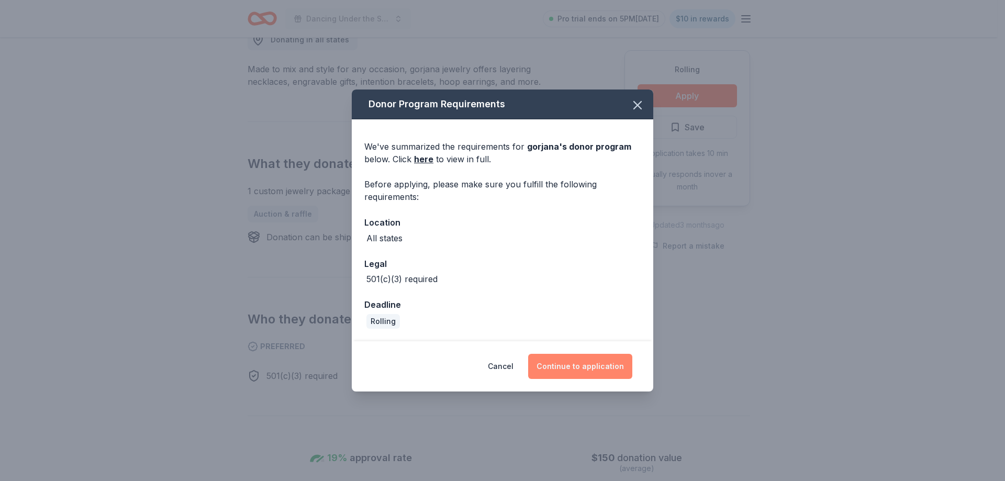
click at [585, 370] on button "Continue to application" at bounding box center [580, 366] width 104 height 25
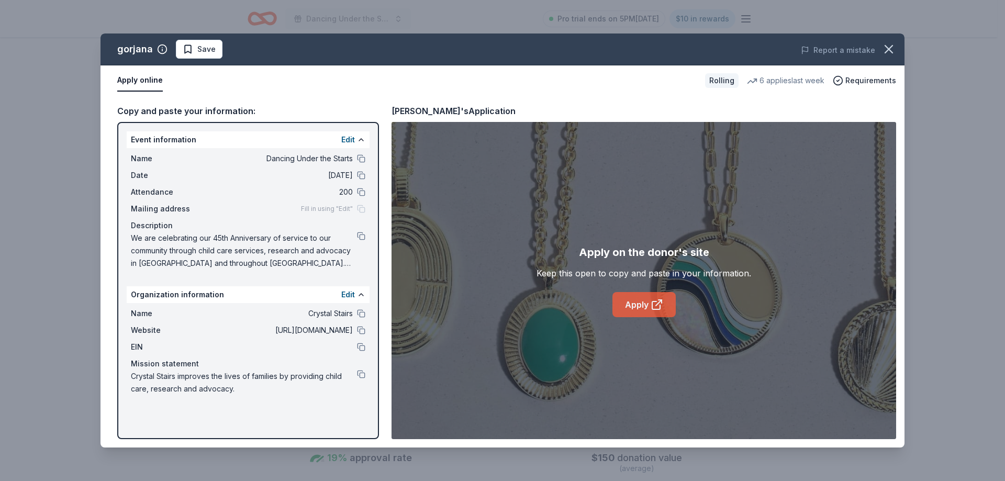
click at [643, 305] on link "Apply" at bounding box center [643, 304] width 63 height 25
click at [887, 50] on icon "button" at bounding box center [888, 49] width 7 height 7
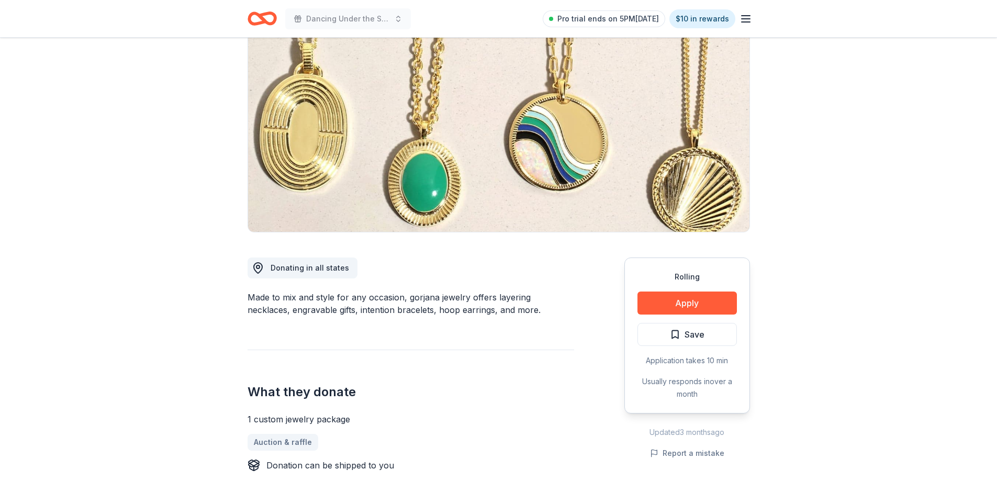
scroll to position [0, 0]
